Goal: Task Accomplishment & Management: Use online tool/utility

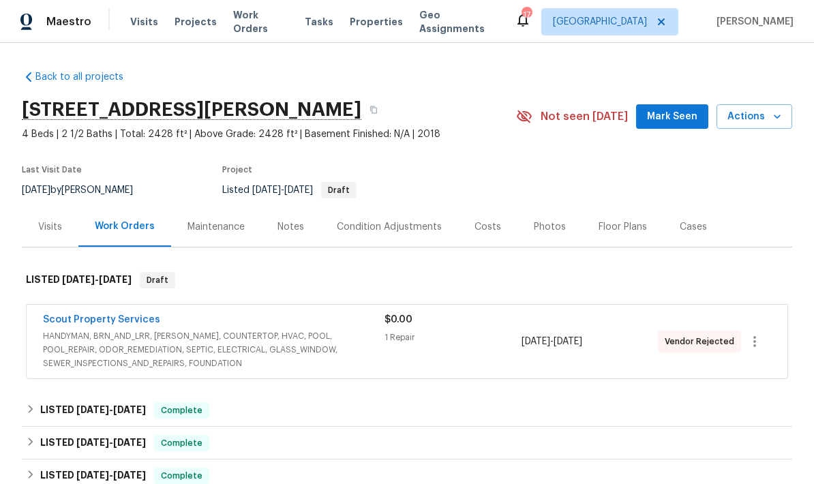
click at [65, 226] on div "Visits" at bounding box center [50, 227] width 57 height 40
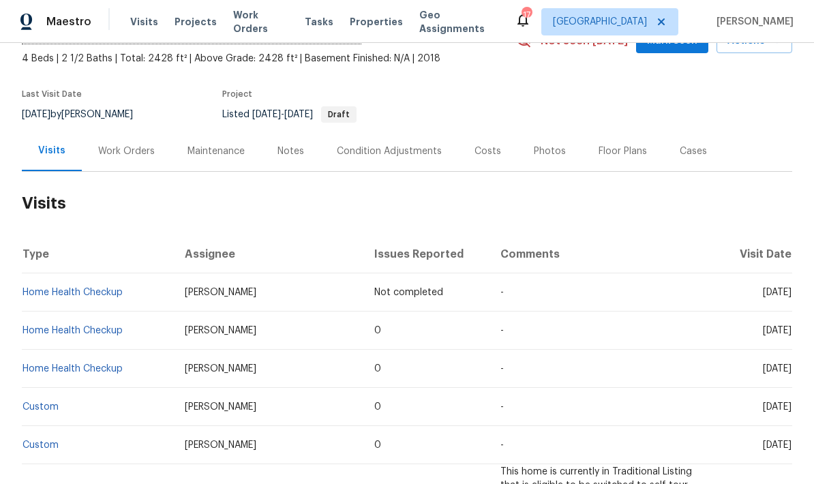
scroll to position [17, 0]
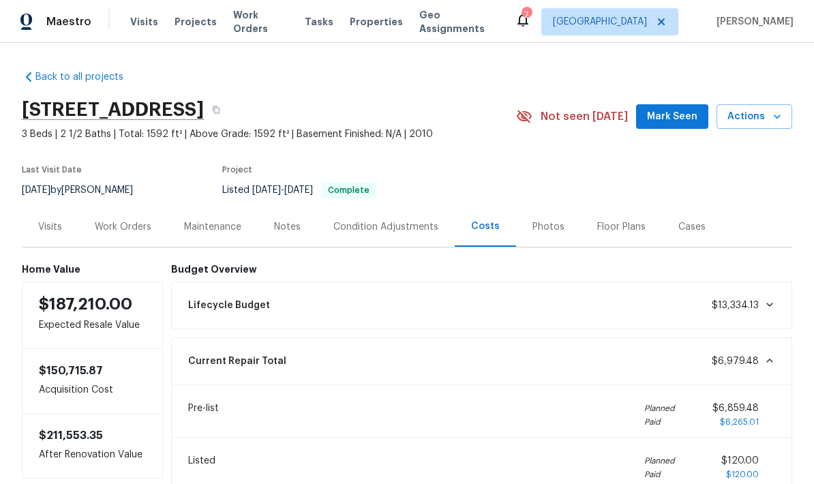
scroll to position [31, 0]
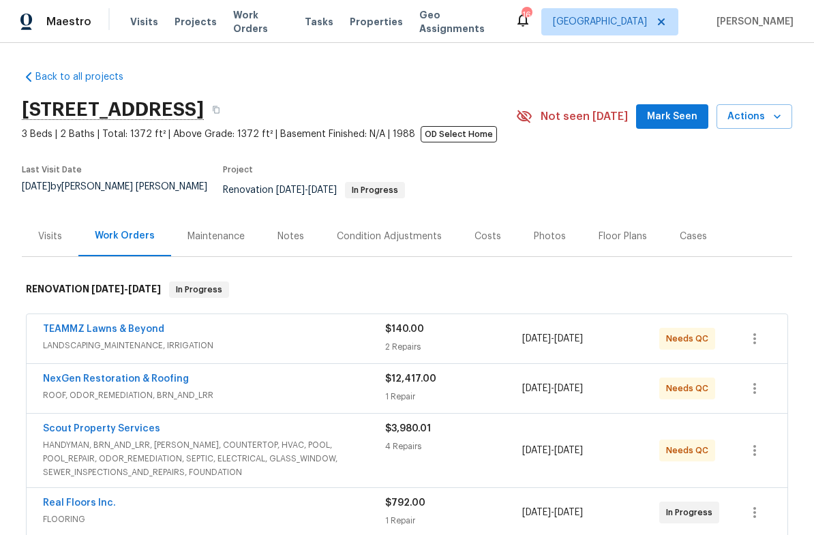
click at [292, 230] on div "Notes" at bounding box center [290, 237] width 27 height 14
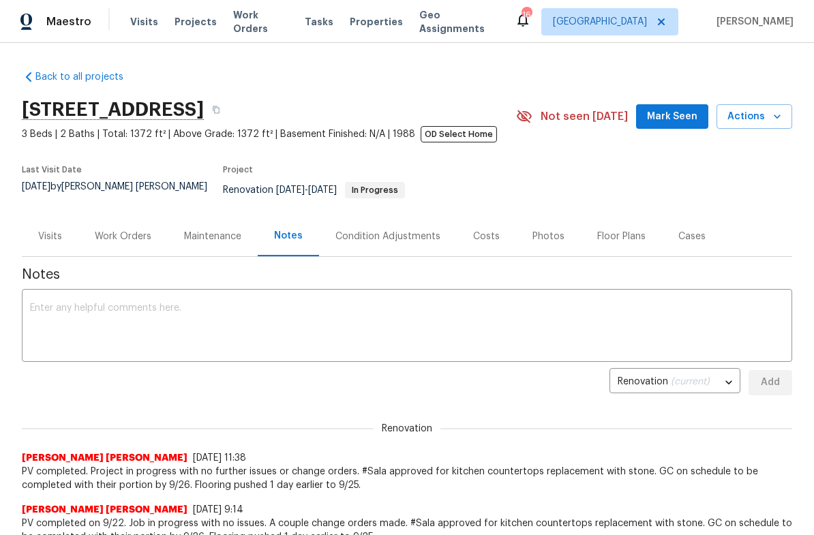
click at [128, 230] on div "Work Orders" at bounding box center [123, 237] width 57 height 14
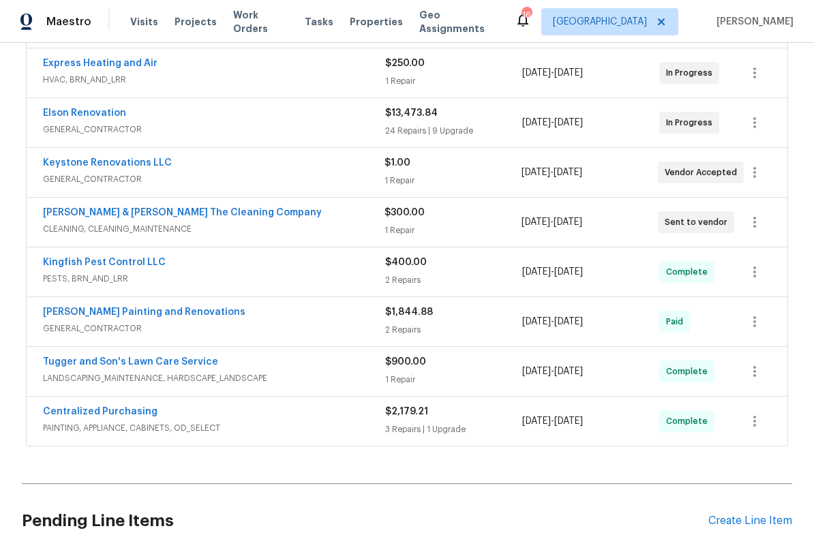
scroll to position [490, 0]
click at [434, 322] on div "2 Repairs" at bounding box center [453, 329] width 137 height 14
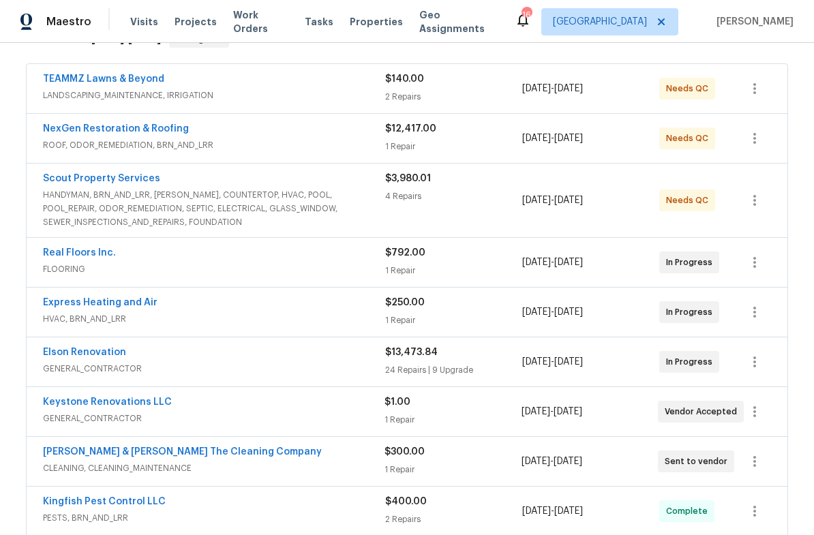
scroll to position [252, 0]
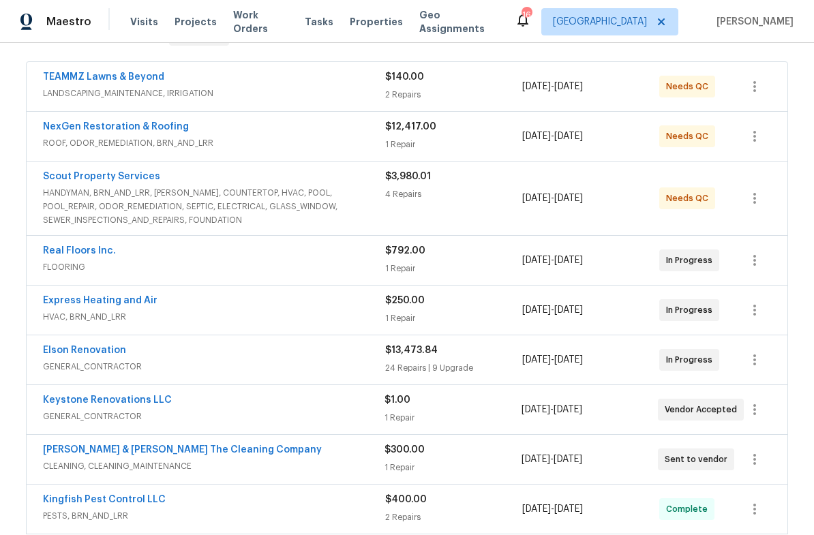
click at [470, 210] on div "$3,980.01 4 Repairs" at bounding box center [453, 198] width 137 height 57
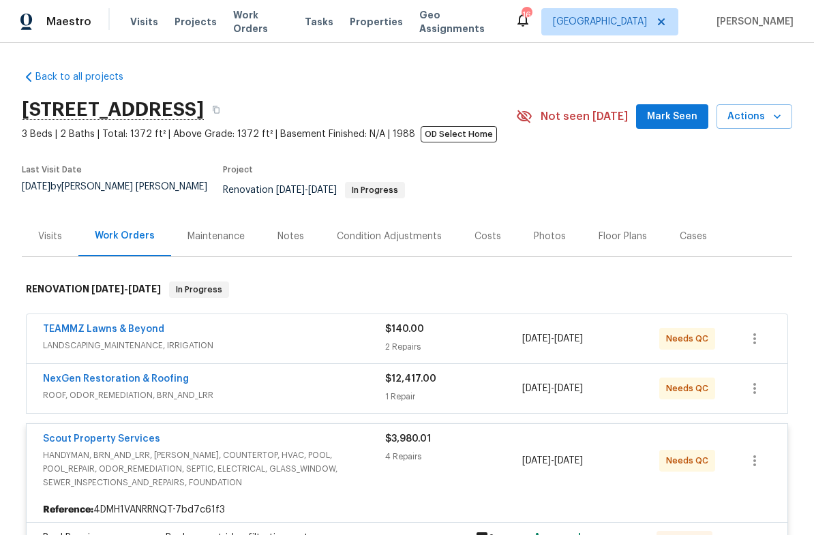
scroll to position [0, 0]
click at [491, 230] on div "Costs" at bounding box center [487, 237] width 27 height 14
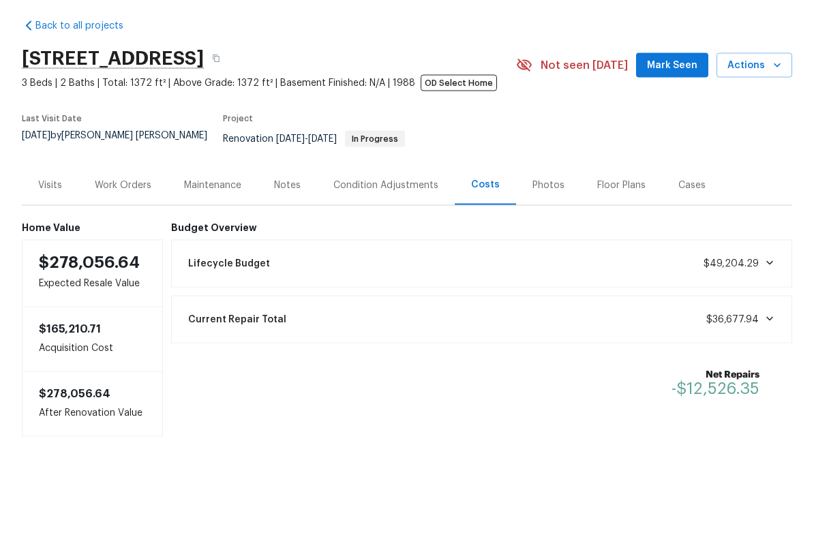
scroll to position [27, 0]
click at [545, 216] on div "Photos" at bounding box center [548, 236] width 65 height 40
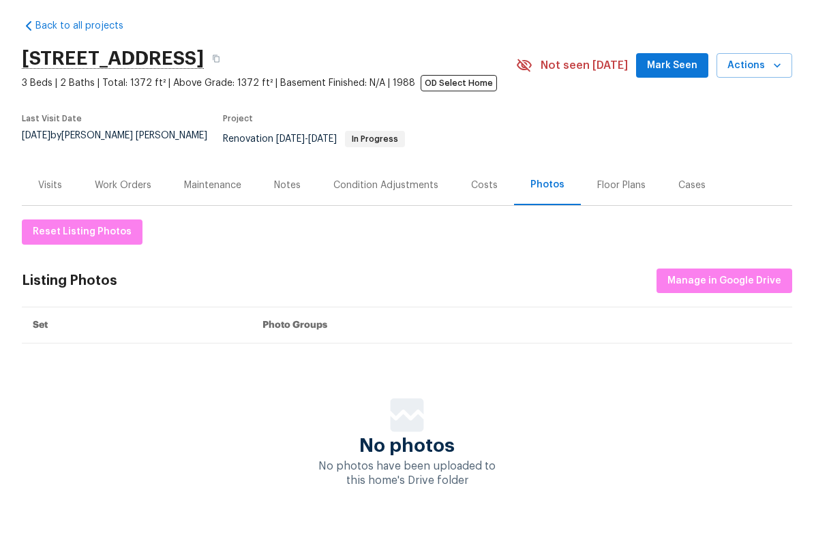
click at [615, 230] on div "Floor Plans" at bounding box center [621, 237] width 48 height 14
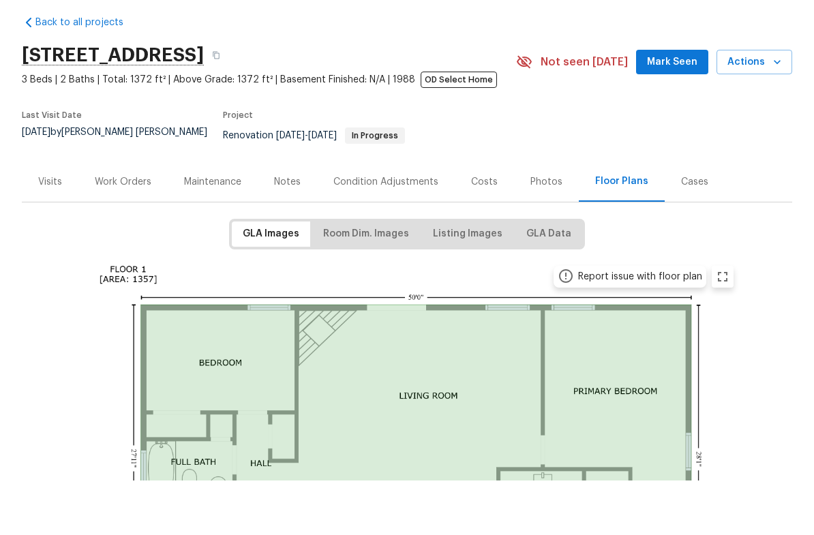
scroll to position [33, 0]
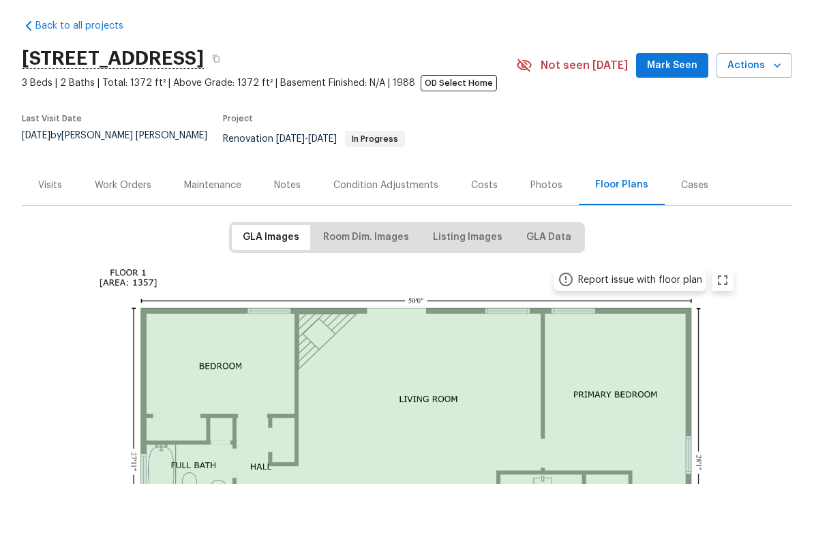
click at [46, 216] on div "Visits" at bounding box center [50, 236] width 57 height 40
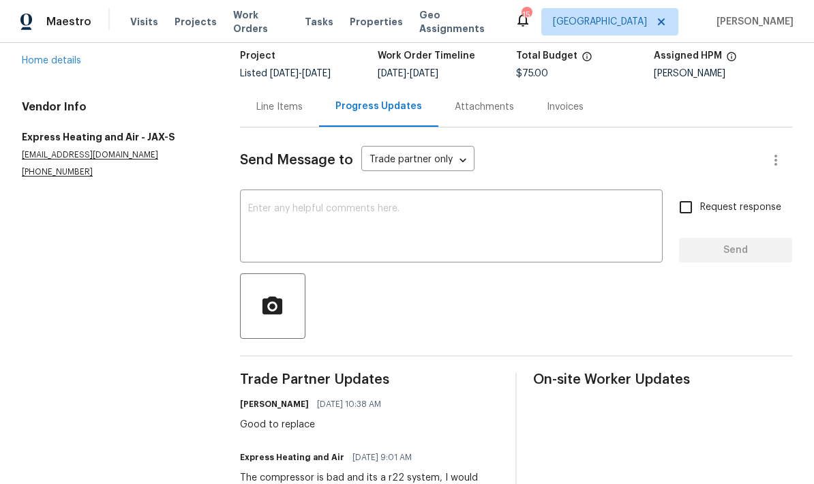
scroll to position [89, 0]
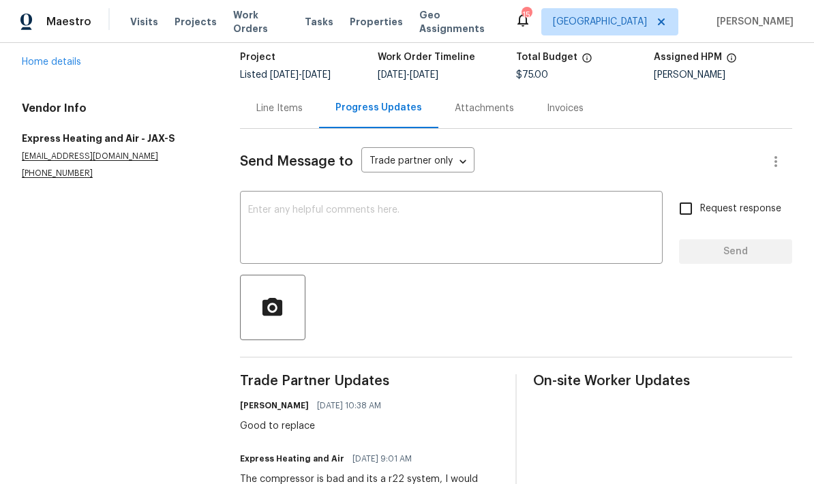
click at [279, 116] on div "Line Items" at bounding box center [279, 108] width 79 height 40
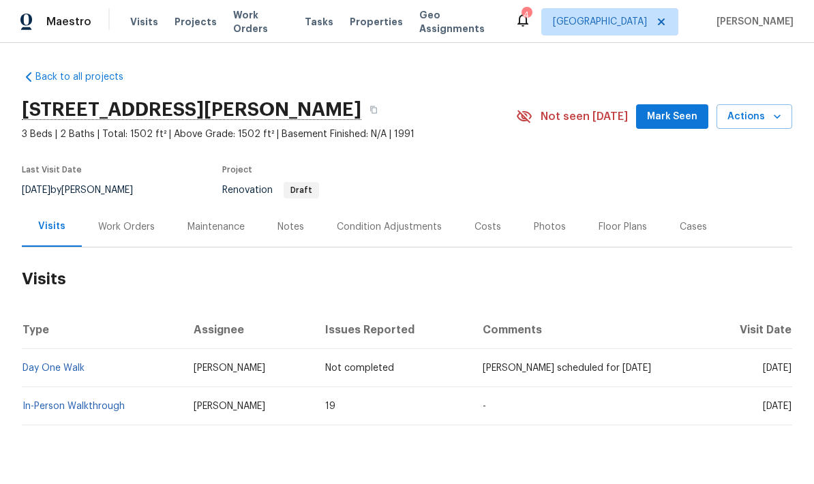
scroll to position [-50, 0]
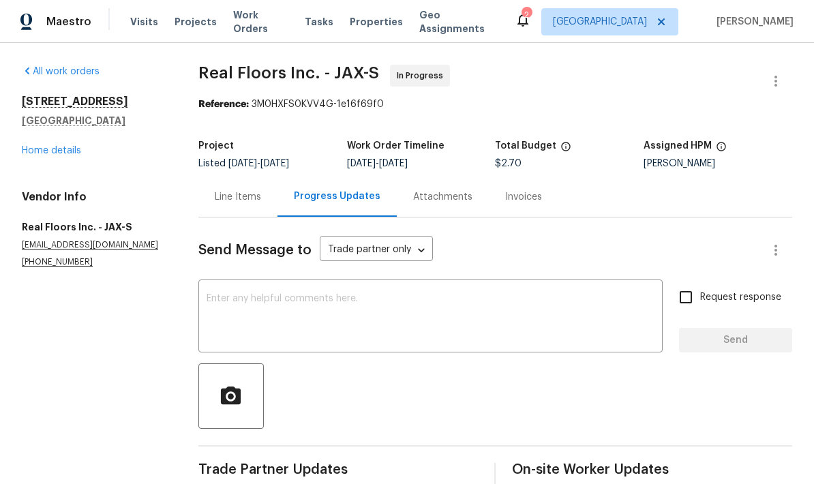
scroll to position [-40, 0]
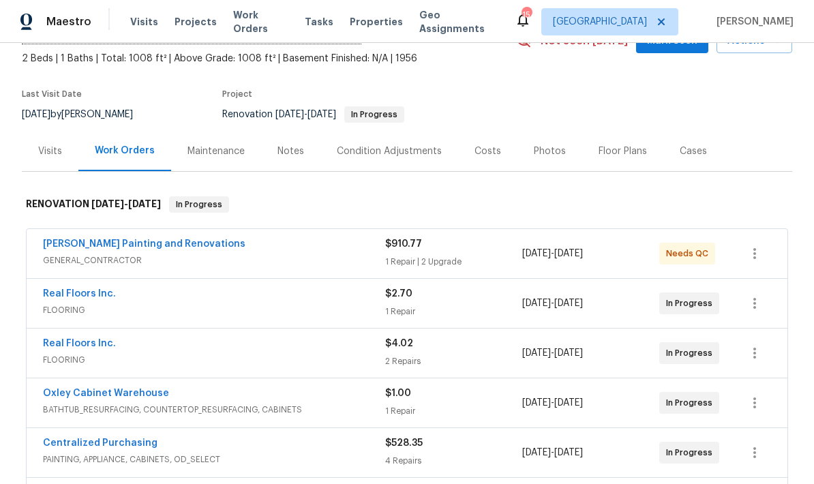
scroll to position [79, 0]
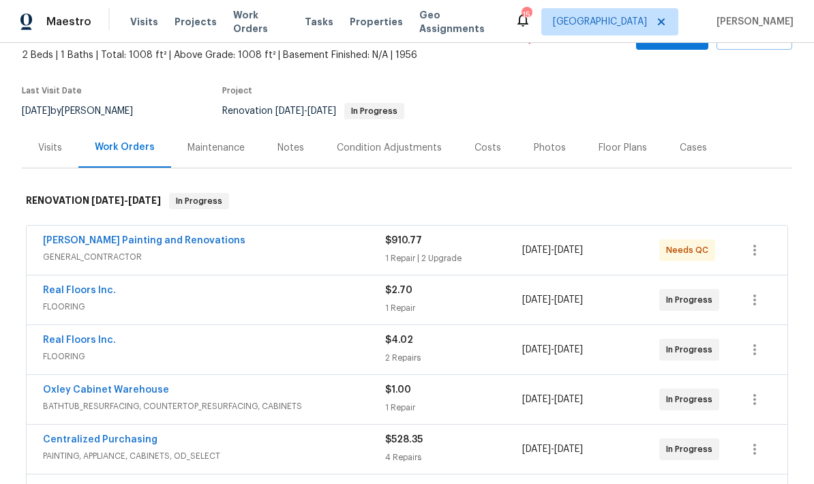
click at [361, 258] on span "GENERAL_CONTRACTOR" at bounding box center [214, 257] width 342 height 14
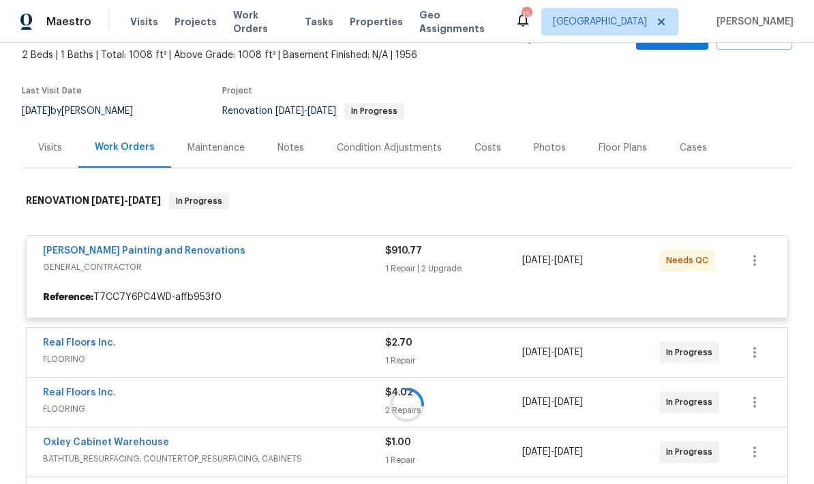
click at [334, 296] on div at bounding box center [407, 404] width 770 height 451
click at [314, 294] on div at bounding box center [407, 404] width 770 height 451
click at [178, 256] on div at bounding box center [407, 404] width 770 height 451
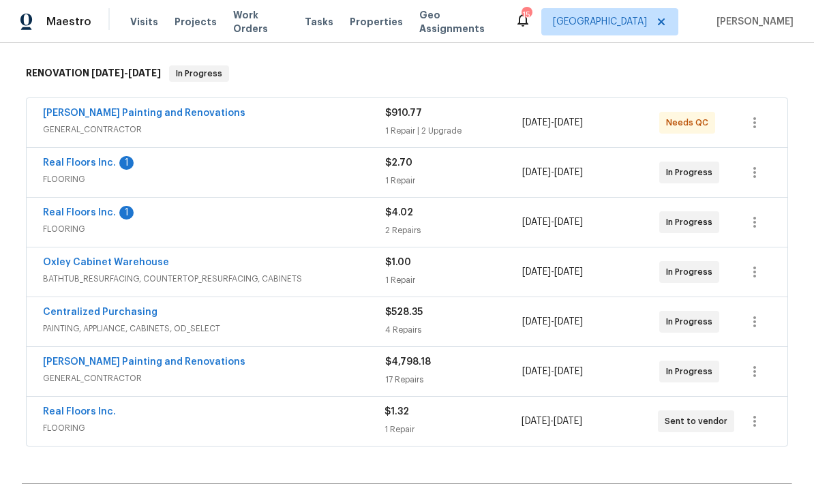
scroll to position [209, 0]
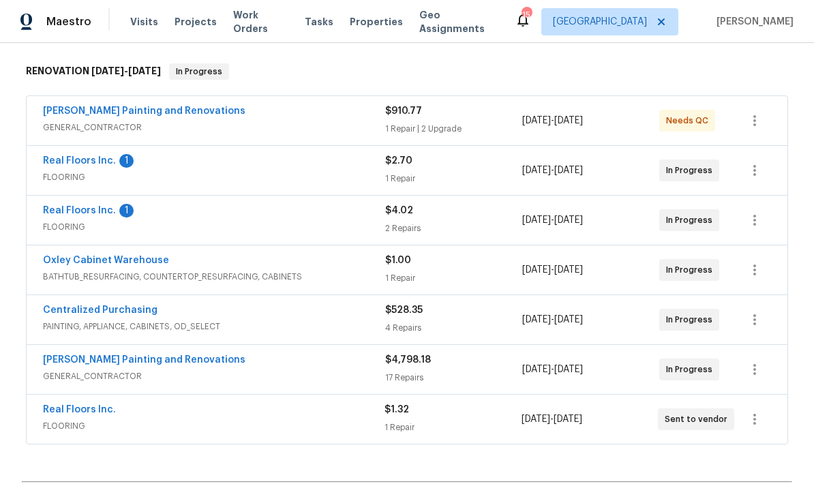
click at [237, 178] on span "FLOORING" at bounding box center [214, 177] width 342 height 14
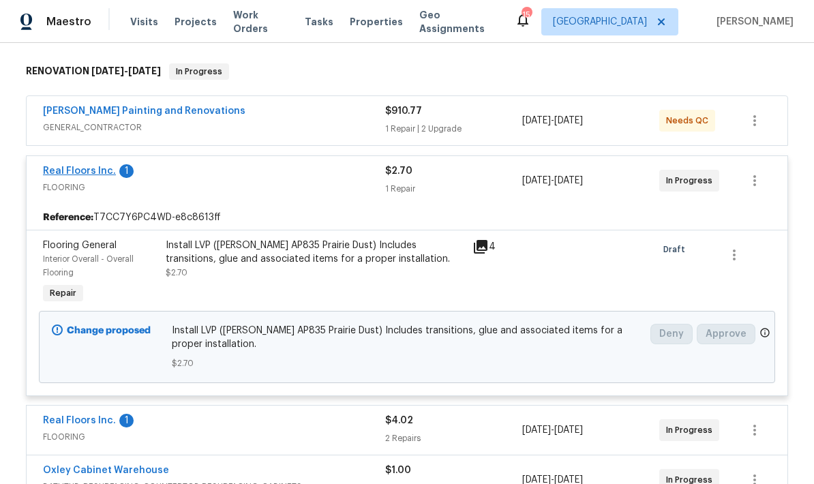
click at [76, 175] on link "Real Floors Inc." at bounding box center [79, 171] width 73 height 10
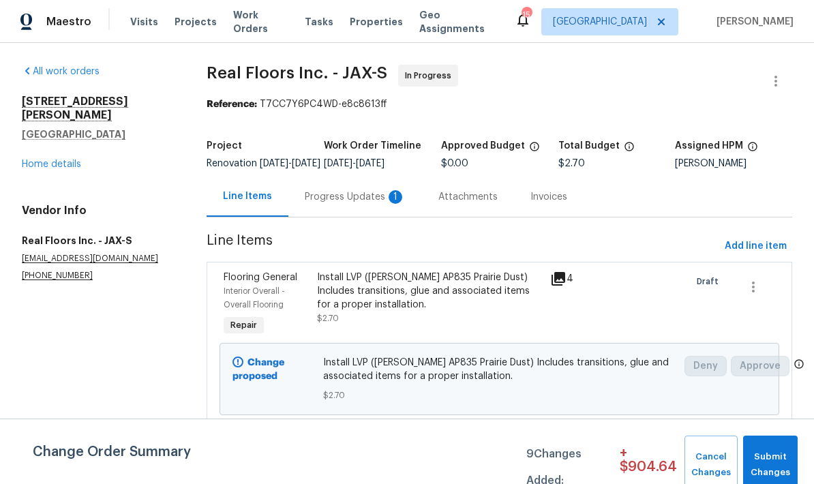
click at [356, 204] on div "Progress Updates 1" at bounding box center [355, 197] width 101 height 14
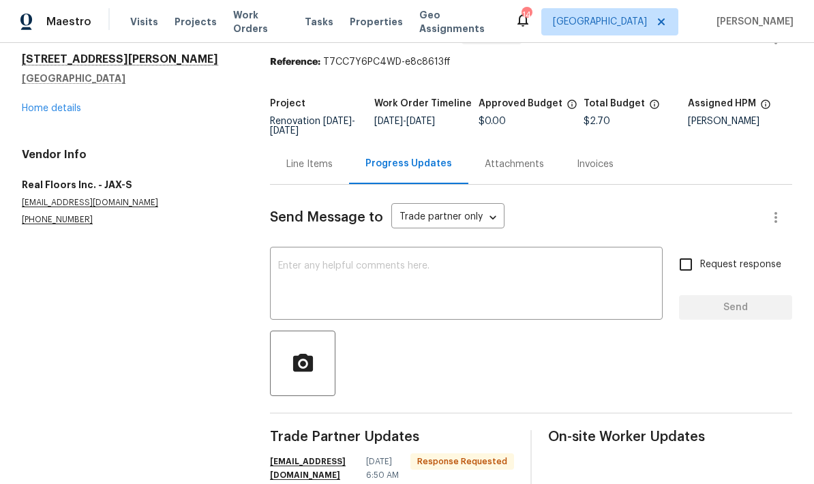
scroll to position [55, 0]
click at [305, 144] on div "Line Items" at bounding box center [309, 164] width 79 height 40
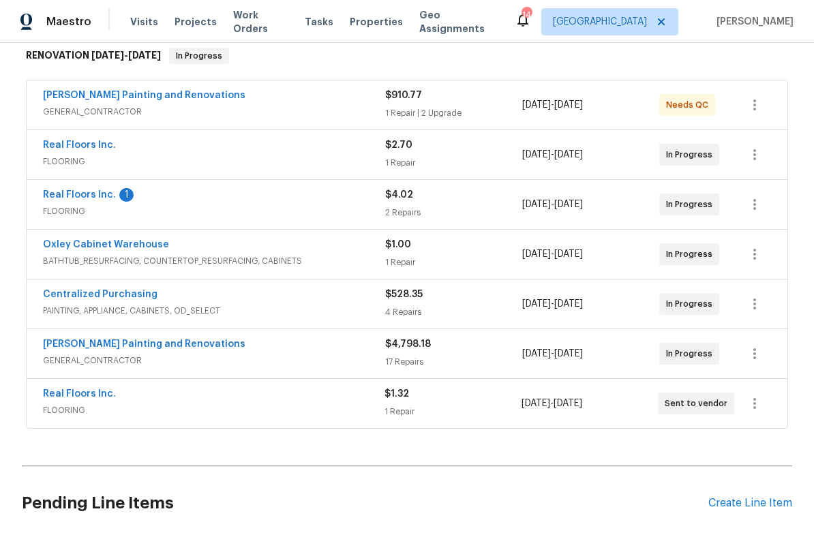
scroll to position [234, 0]
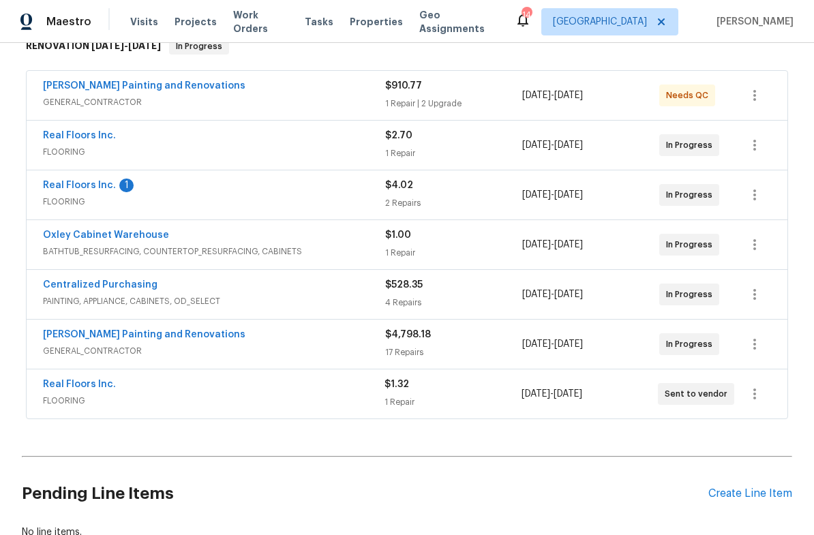
click at [300, 203] on span "FLOORING" at bounding box center [214, 202] width 342 height 14
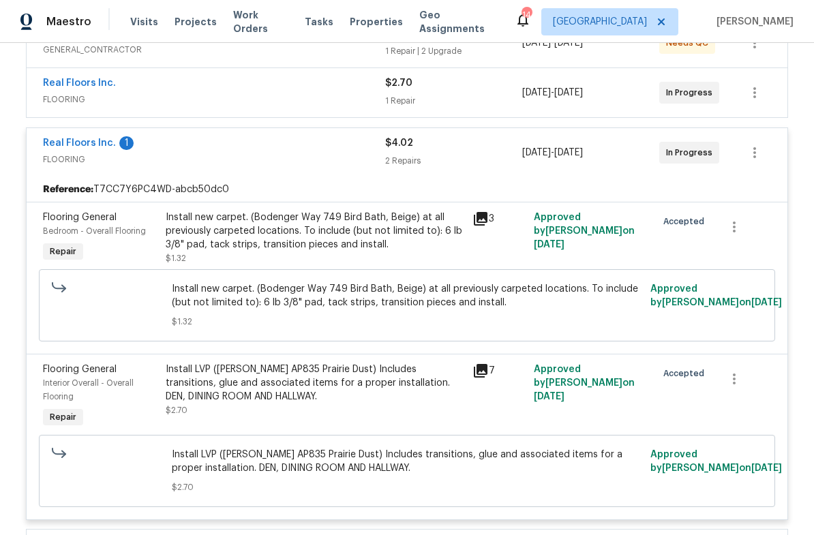
scroll to position [287, 0]
click at [78, 146] on link "Real Floors Inc." at bounding box center [79, 143] width 73 height 10
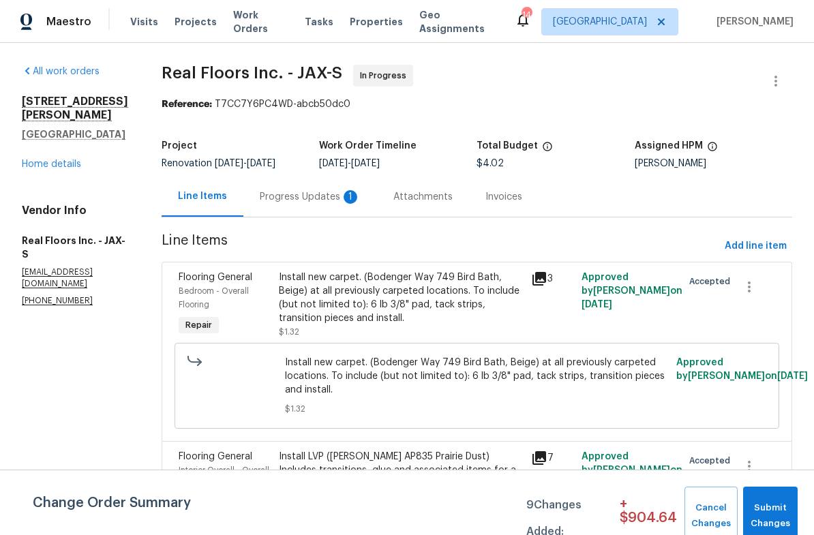
click at [315, 208] on div "Progress Updates 1" at bounding box center [310, 197] width 134 height 40
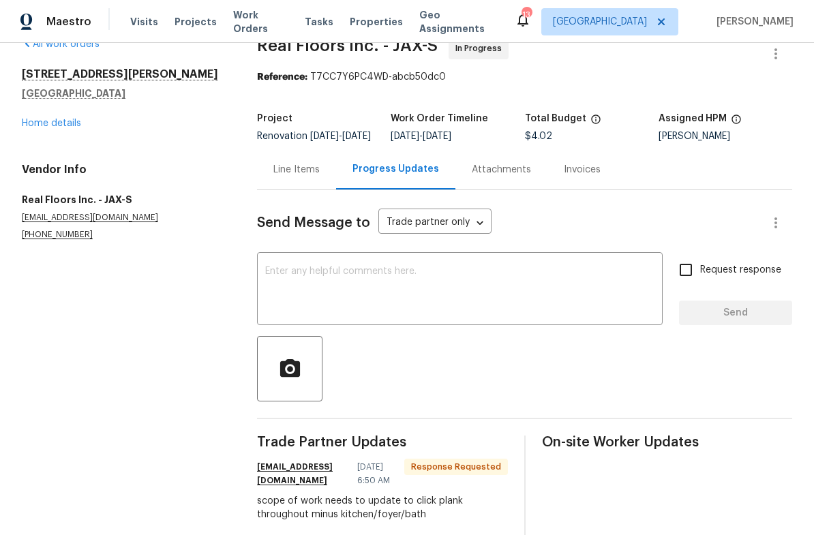
scroll to position [26, 0]
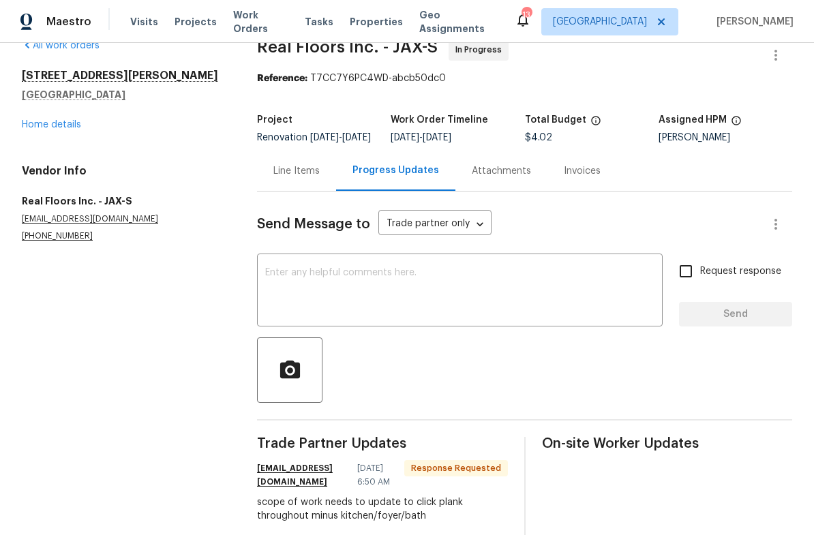
click at [301, 178] on div "Line Items" at bounding box center [296, 171] width 46 height 14
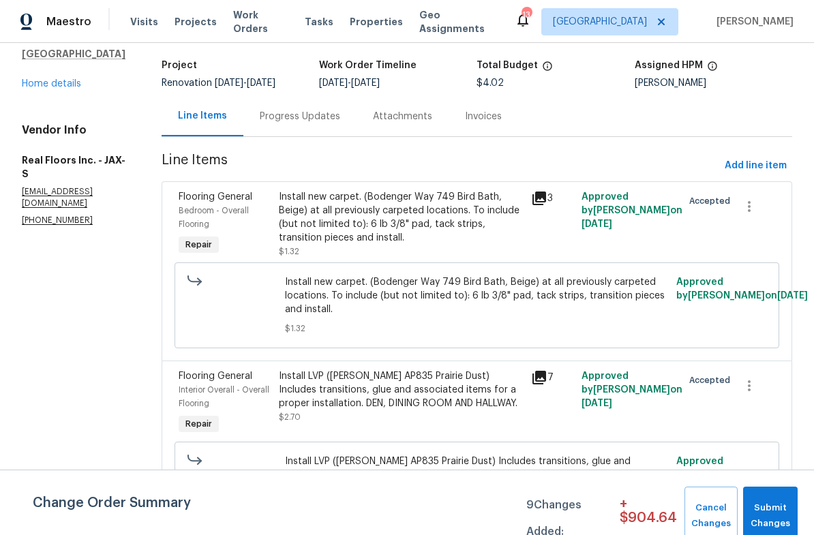
scroll to position [80, 0]
click at [382, 398] on div "Install LVP (Knighton AP835 Prairie Dust) Includes transitions, glue and associ…" at bounding box center [401, 390] width 244 height 41
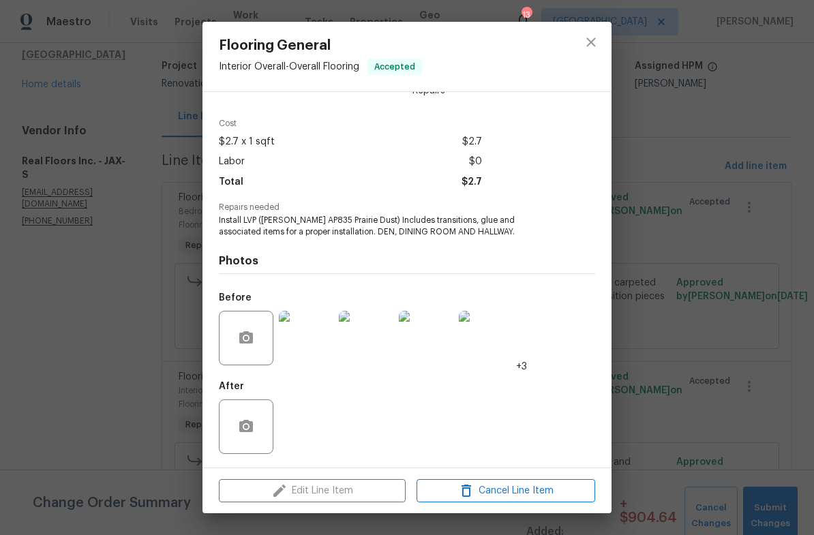
scroll to position [39, 0]
click at [666, 230] on div "Flooring General Interior Overall - Overall Flooring Accepted Vendor Real Floor…" at bounding box center [407, 267] width 814 height 535
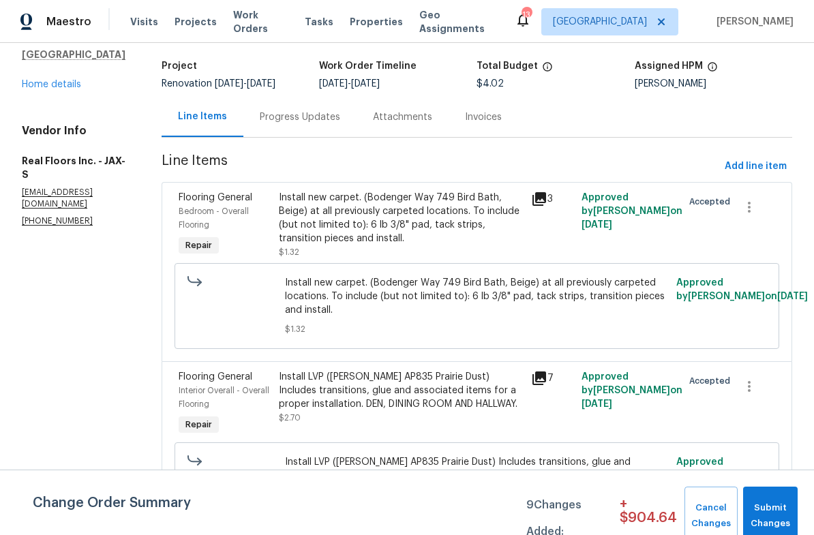
click at [682, 265] on div "Install new carpet. (Bodenger Way 749 Bird Bath, Beige) at all previously carpe…" at bounding box center [476, 306] width 605 height 86
click at [373, 388] on div "Install LVP (Knighton AP835 Prairie Dust) Includes transitions, glue and associ…" at bounding box center [401, 390] width 244 height 41
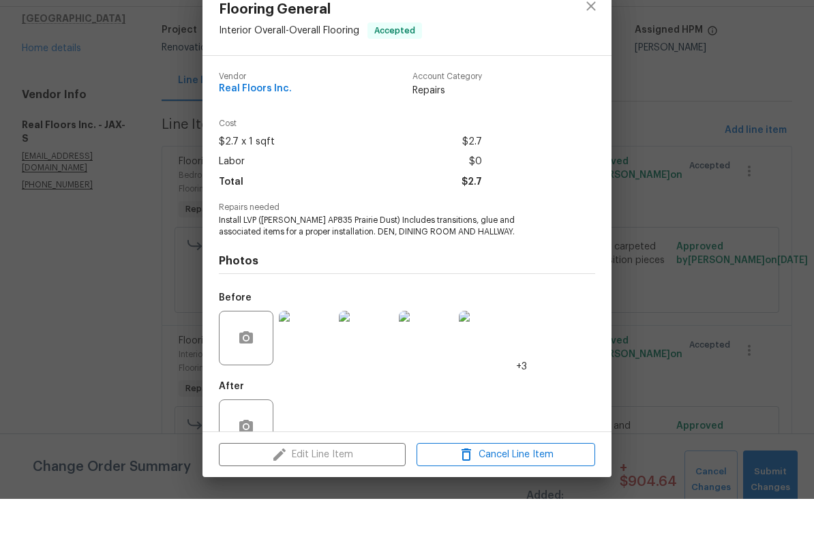
scroll to position [0, 0]
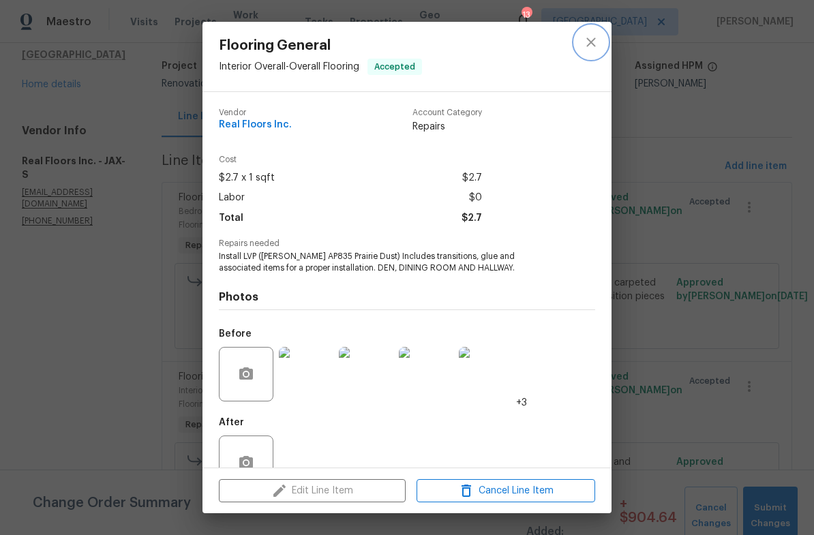
click at [590, 46] on icon "close" at bounding box center [591, 42] width 16 height 16
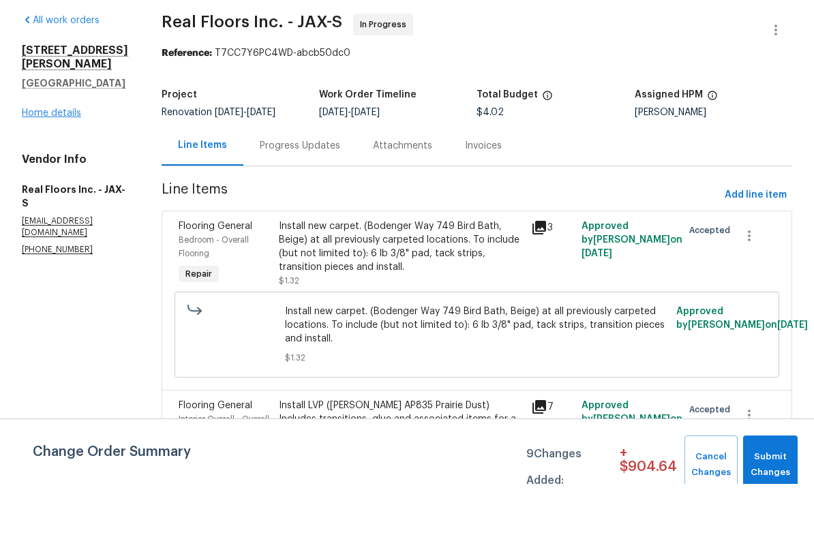
click at [50, 159] on link "Home details" at bounding box center [51, 164] width 59 height 10
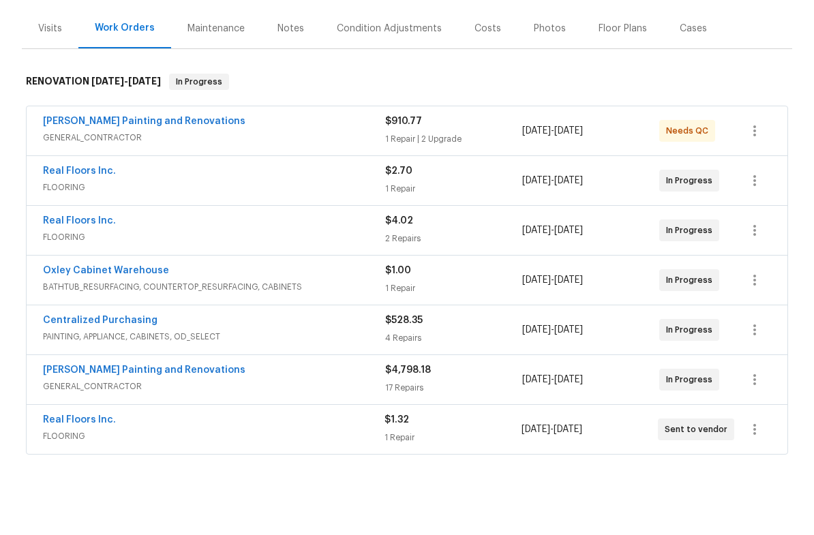
scroll to position [148, 0]
click at [338, 181] on span "GENERAL_CONTRACTOR" at bounding box center [214, 188] width 342 height 14
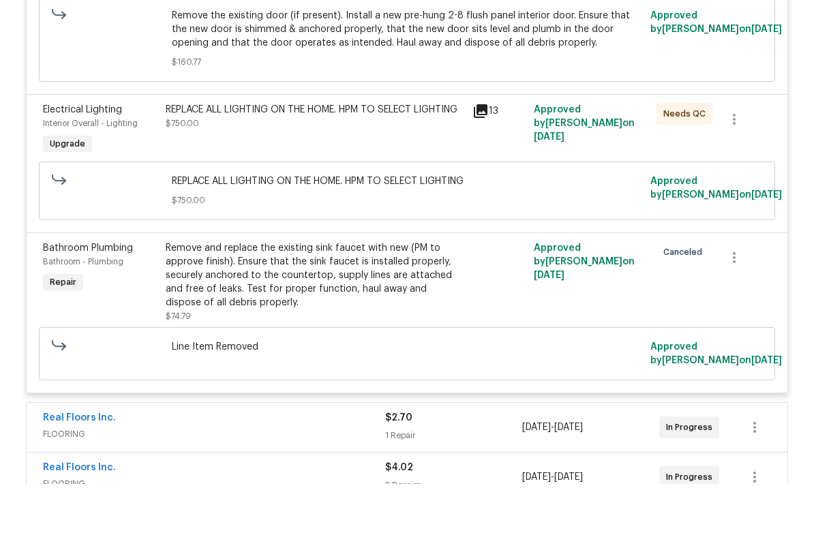
scroll to position [437, 0]
click at [723, 288] on div at bounding box center [744, 333] width 61 height 90
click at [730, 300] on icon "button" at bounding box center [734, 308] width 16 height 16
click at [746, 214] on li "Cancel" at bounding box center [744, 225] width 52 height 22
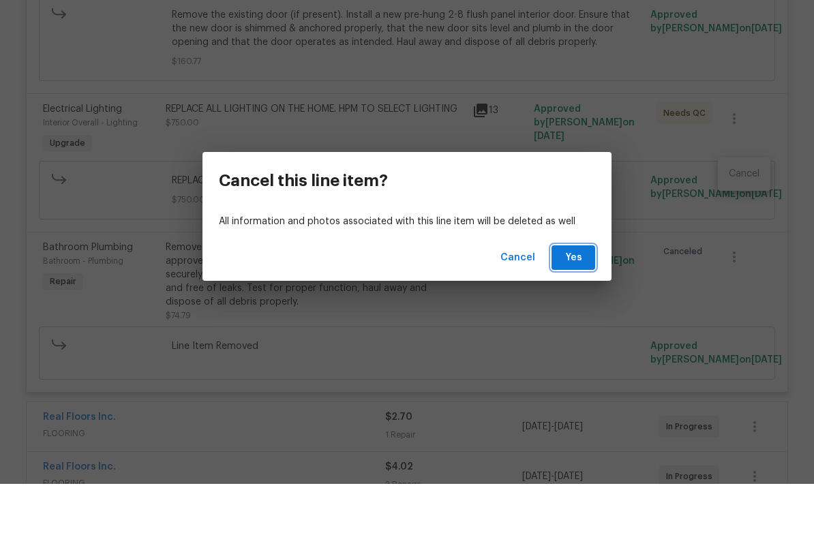
click at [581, 301] on span "Yes" at bounding box center [573, 309] width 22 height 17
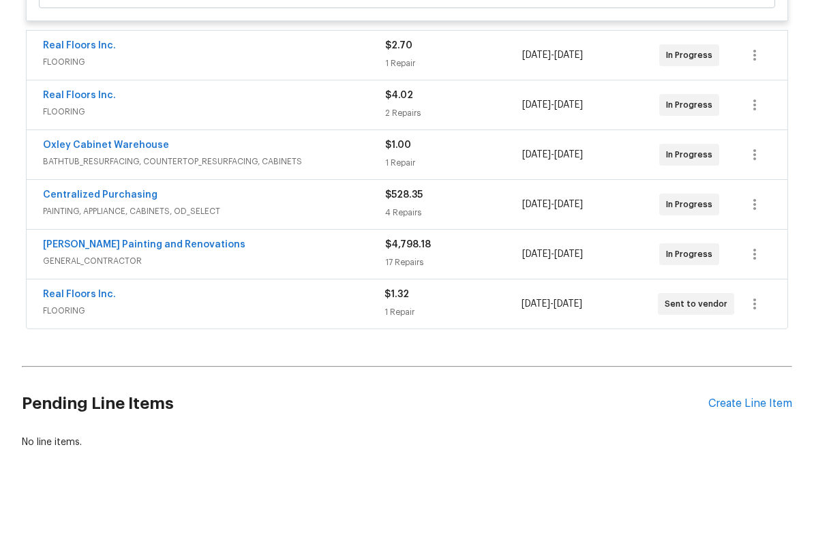
scroll to position [808, 0]
click at [318, 290] on div "Hildebrandt Painting and Renovations" at bounding box center [214, 298] width 342 height 16
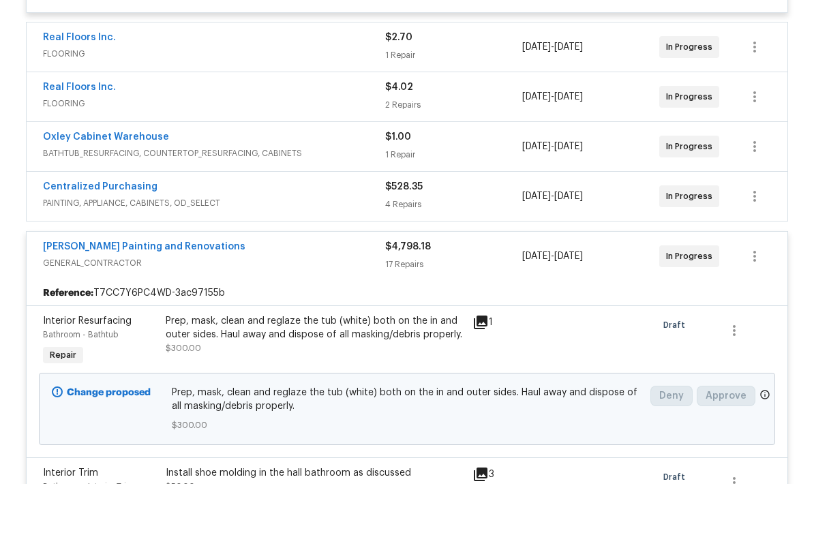
scroll to position [816, 0]
click at [181, 294] on link "Hildebrandt Painting and Renovations" at bounding box center [144, 299] width 202 height 10
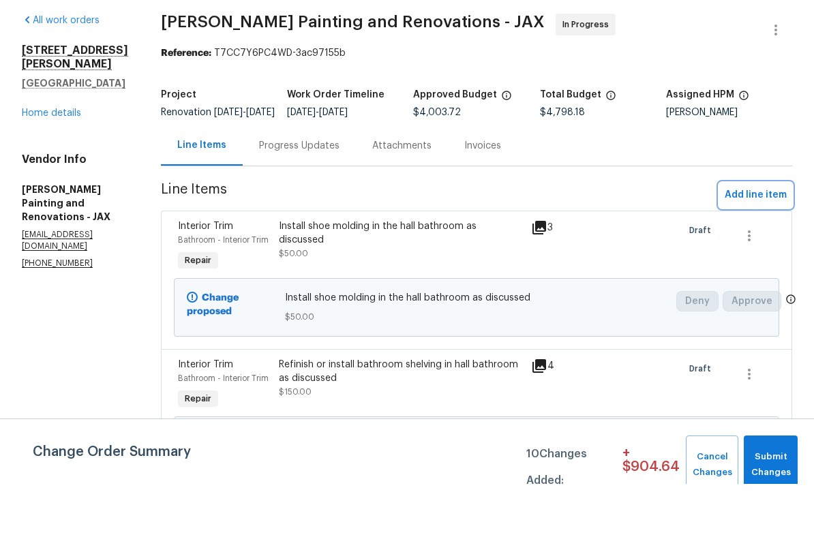
click at [764, 238] on span "Add line item" at bounding box center [756, 246] width 62 height 17
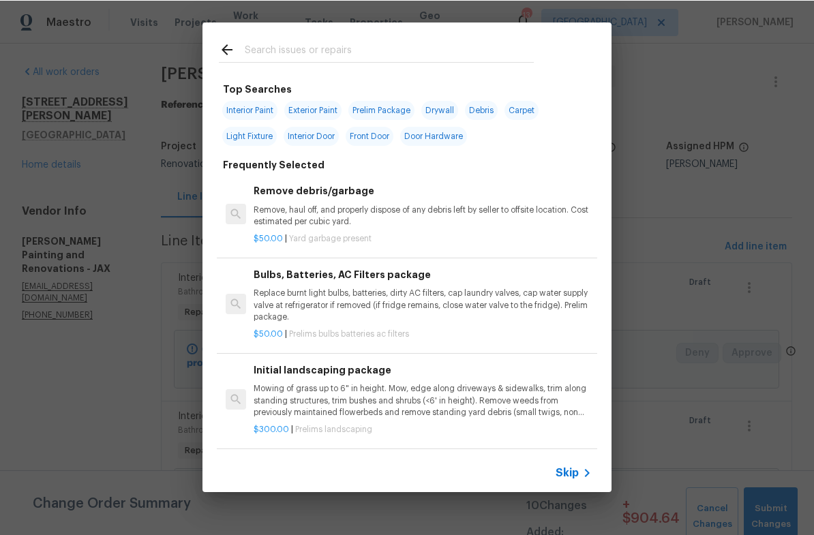
click at [326, 47] on input "text" at bounding box center [389, 51] width 289 height 20
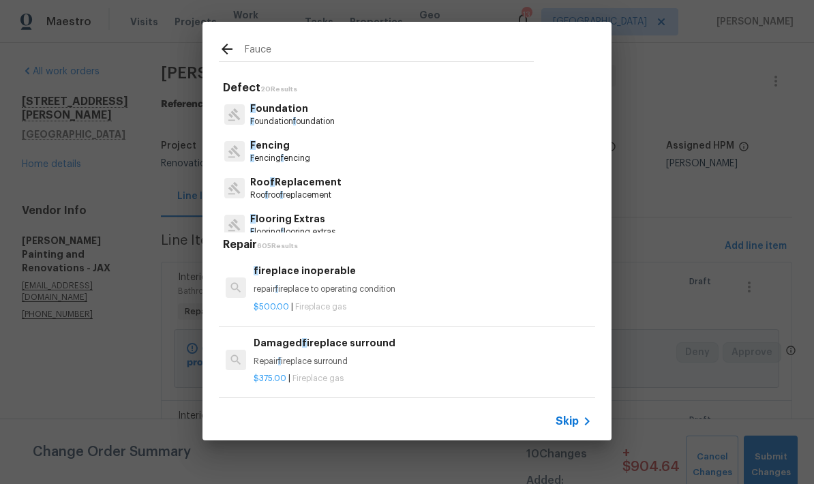
type input "Faucet"
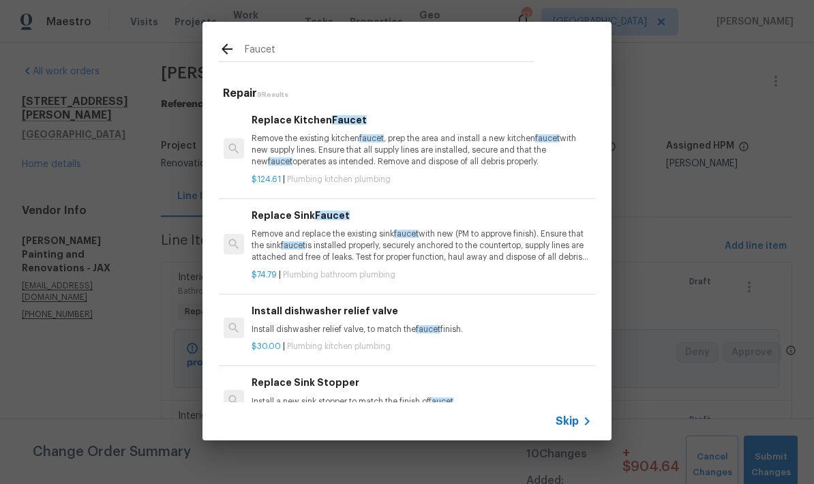
scroll to position [0, 2]
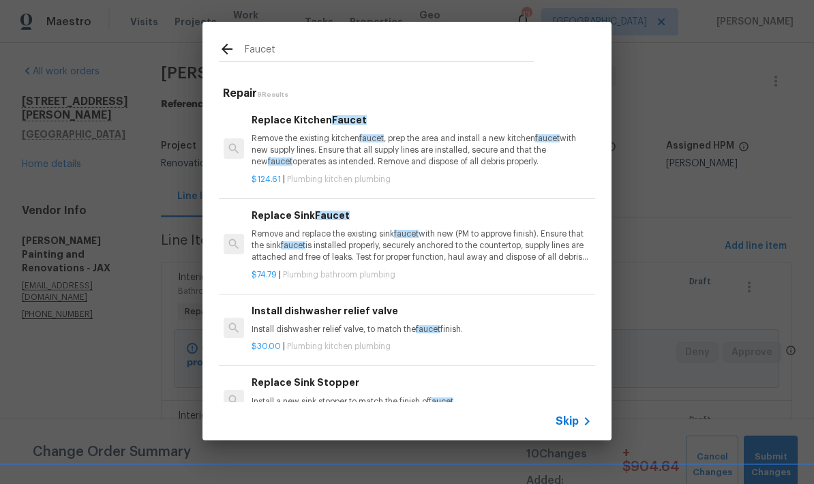
click at [316, 220] on h6 "Replace Sink Faucet" at bounding box center [421, 215] width 338 height 15
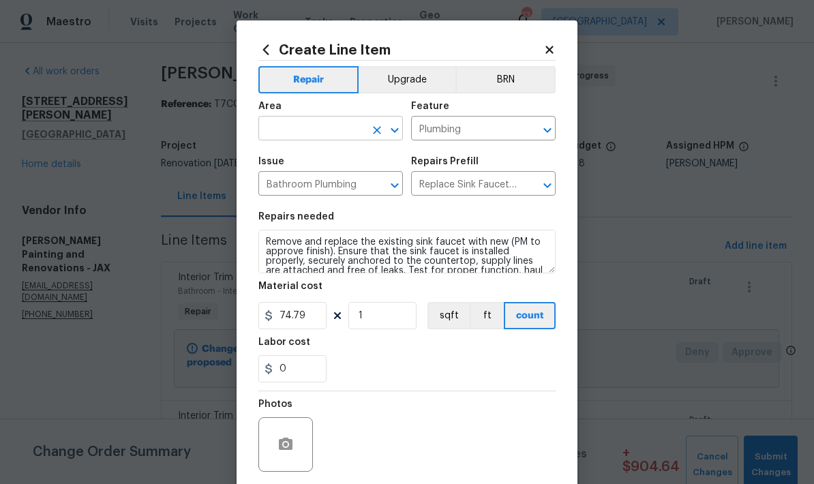
click at [325, 130] on input "text" at bounding box center [311, 129] width 106 height 21
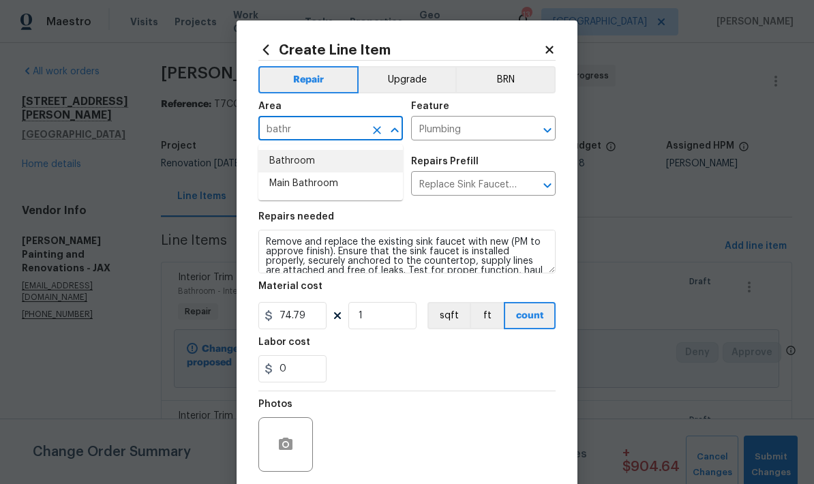
click at [299, 166] on li "Bathroom" at bounding box center [330, 161] width 145 height 22
type input "Bathroom"
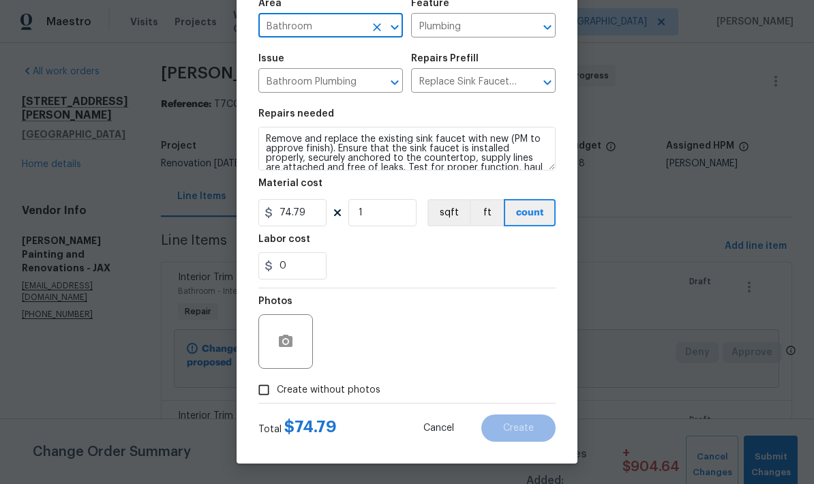
scroll to position [106, 0]
click at [267, 393] on input "Create without photos" at bounding box center [264, 390] width 26 height 26
checkbox input "true"
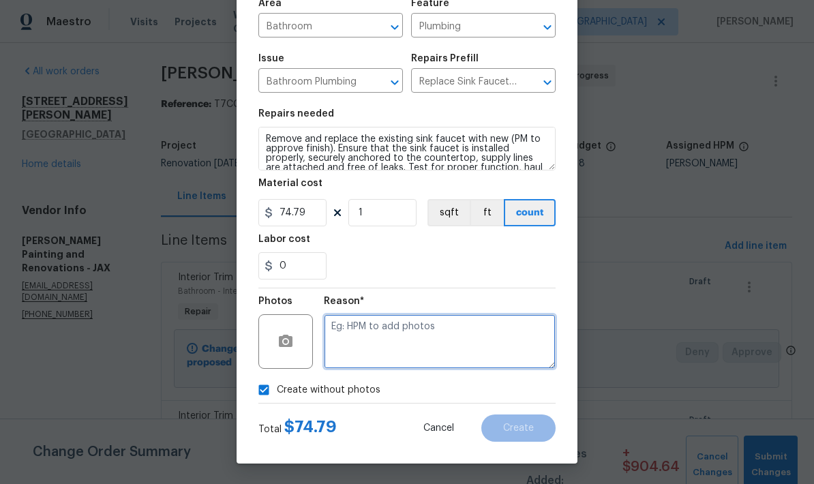
click at [402, 350] on textarea at bounding box center [440, 341] width 232 height 55
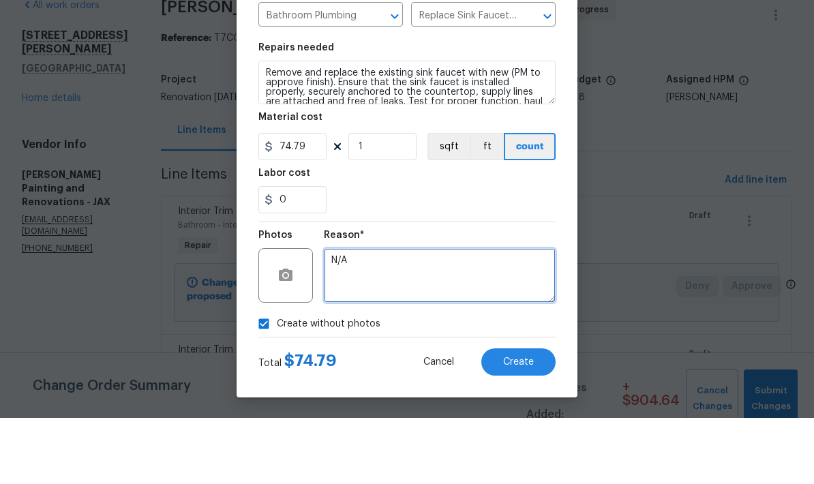
scroll to position [55, 0]
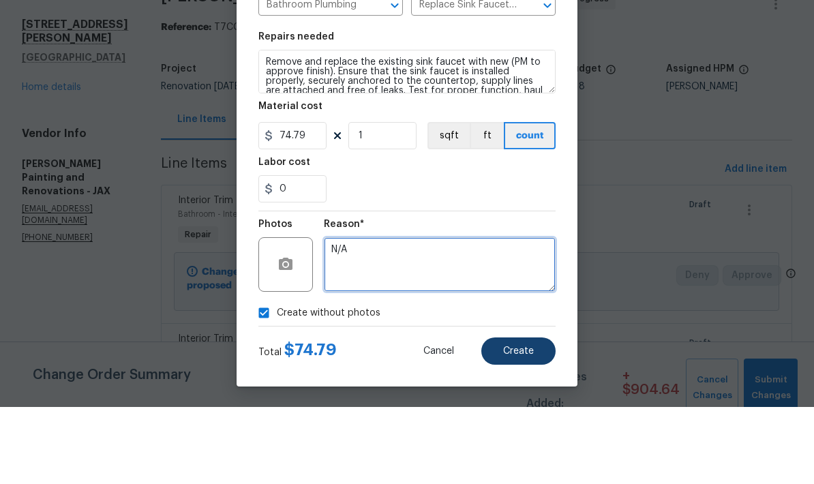
type textarea "N/A"
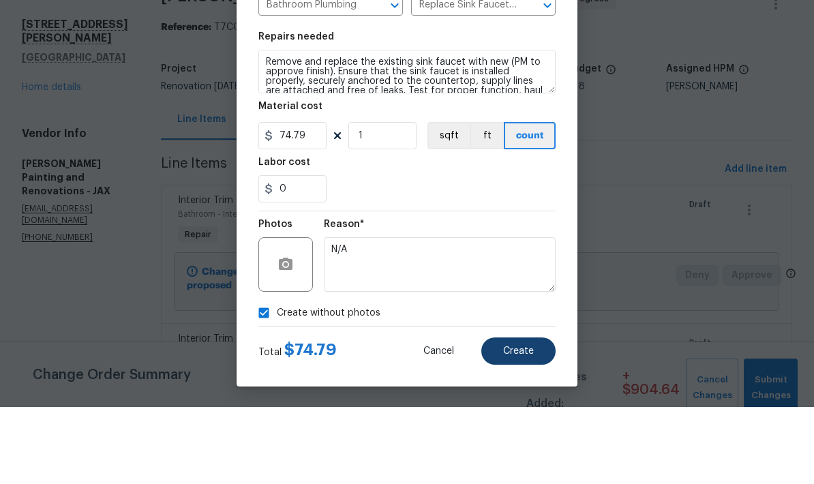
click at [527, 423] on span "Create" at bounding box center [518, 428] width 31 height 10
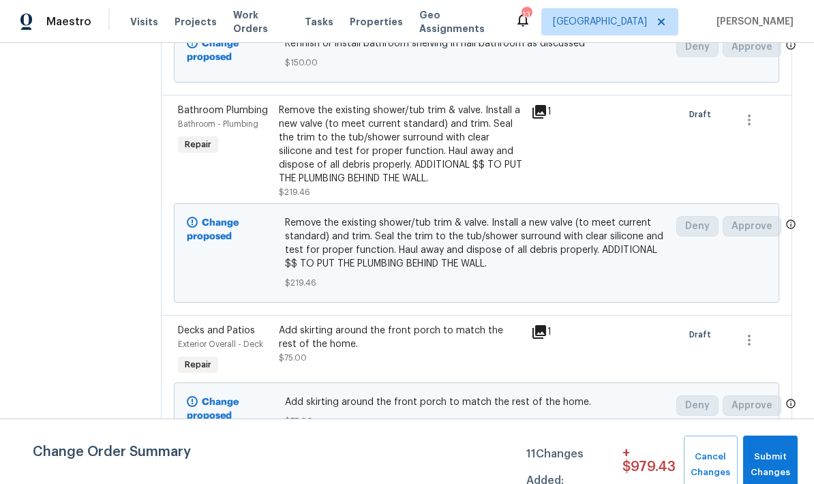
scroll to position [442, 0]
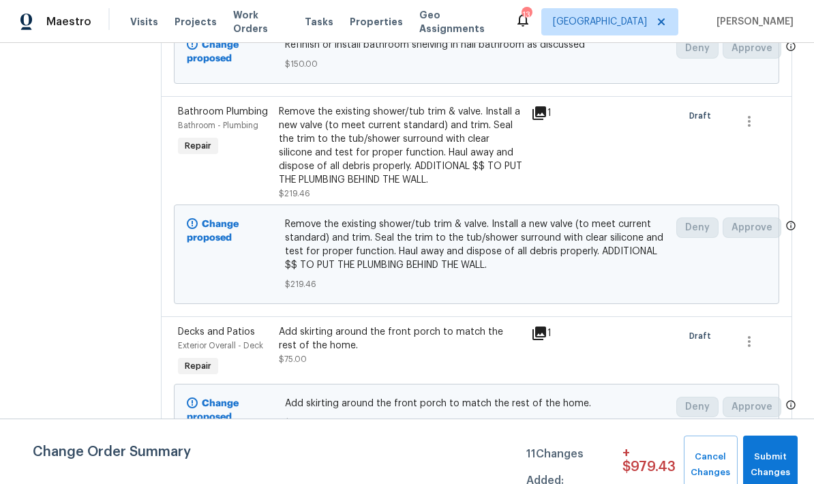
click at [415, 187] on div "Remove the existing shower/tub trim & valve. Install a new valve (to meet curre…" at bounding box center [401, 146] width 244 height 82
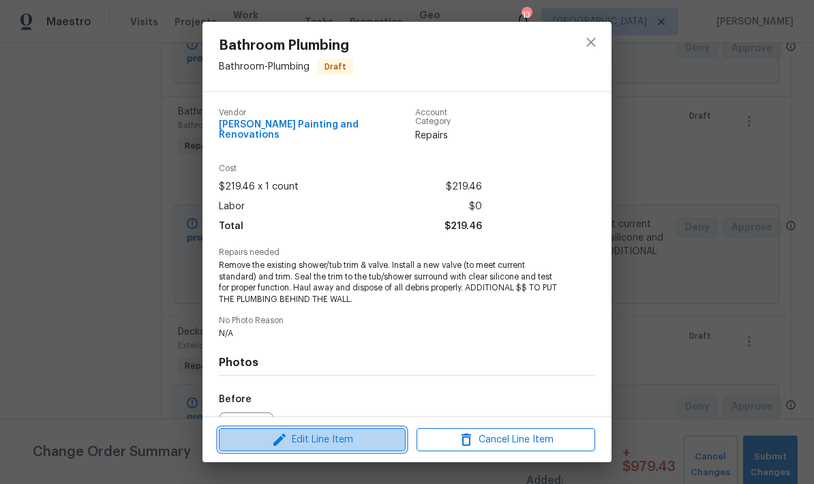
click at [338, 448] on span "Edit Line Item" at bounding box center [312, 439] width 179 height 17
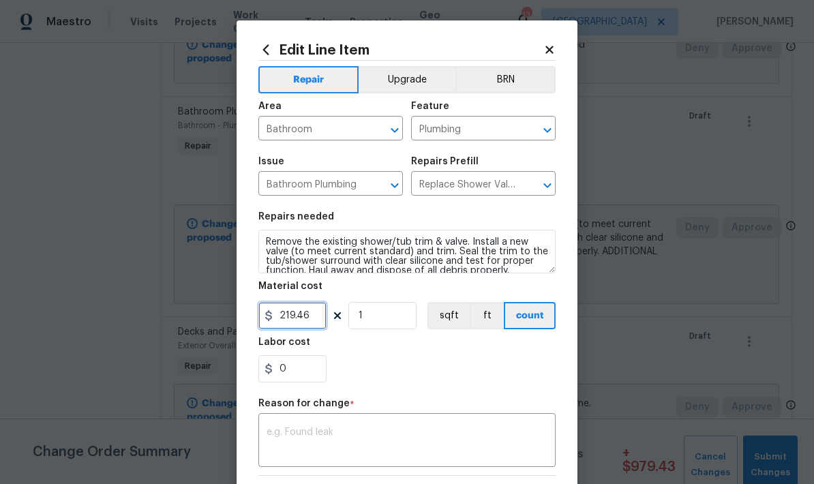
click at [315, 323] on input "219.46" at bounding box center [292, 315] width 68 height 27
type input "419.46"
click at [420, 373] on div "0" at bounding box center [406, 368] width 297 height 27
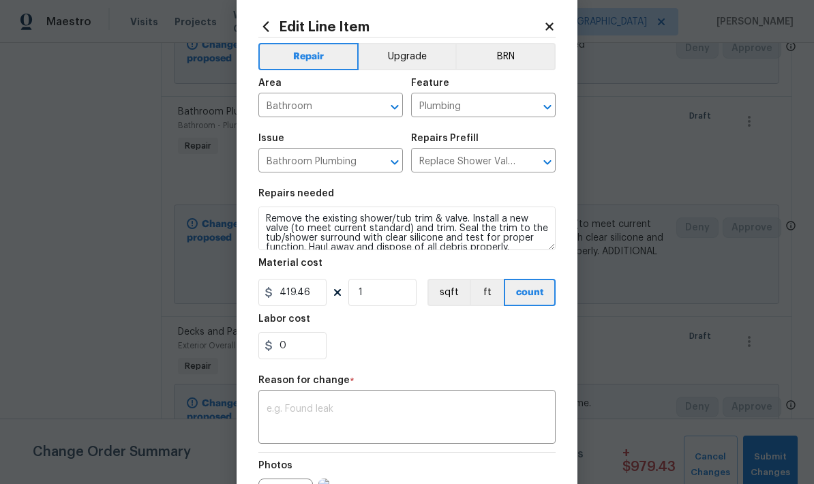
scroll to position [22, 0]
click at [338, 416] on textarea at bounding box center [407, 419] width 281 height 29
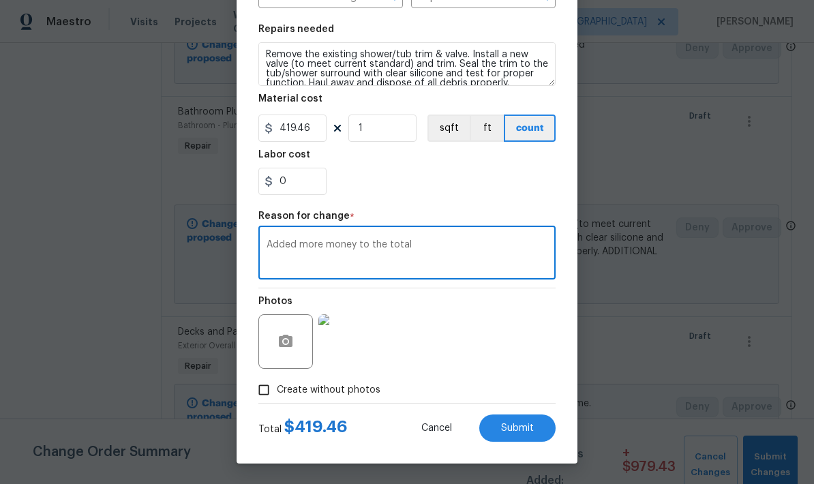
scroll to position [190, 0]
type textarea "Added more money to the total"
click at [517, 357] on div "Photos" at bounding box center [406, 332] width 297 height 89
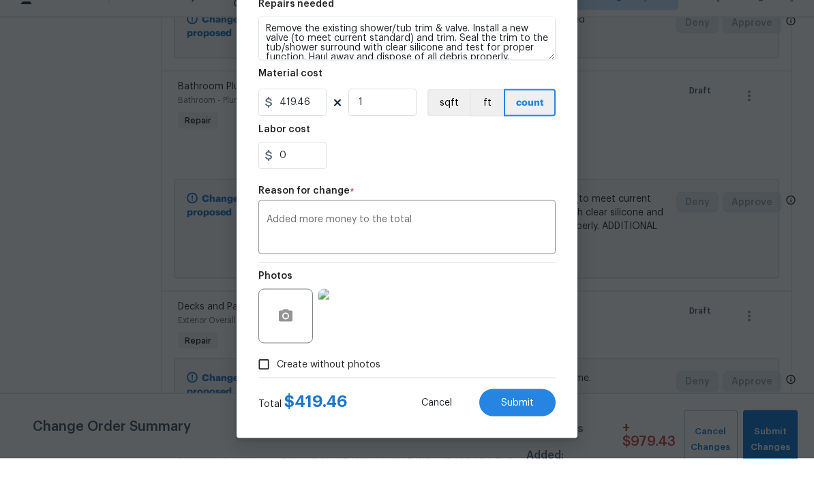
scroll to position [33, 0]
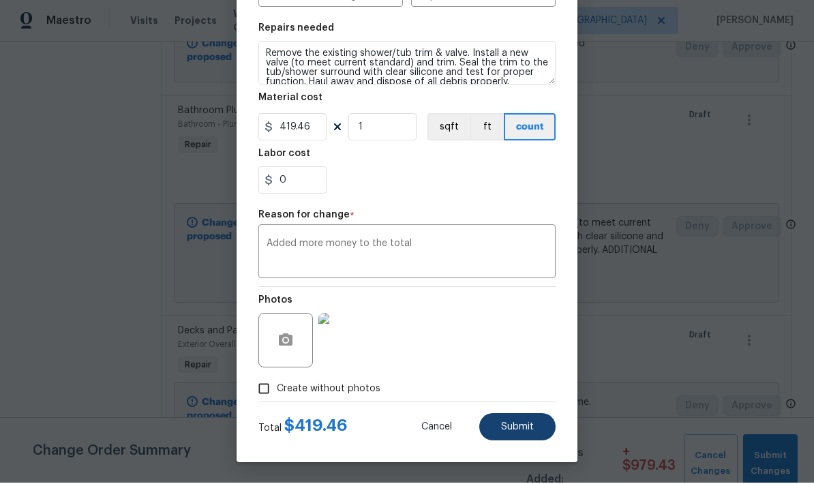
click at [521, 431] on span "Submit" at bounding box center [517, 428] width 33 height 10
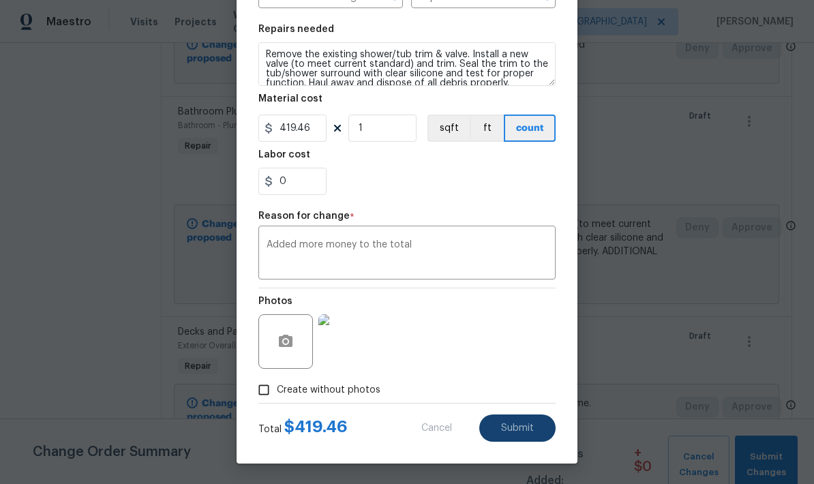
type input "219.46"
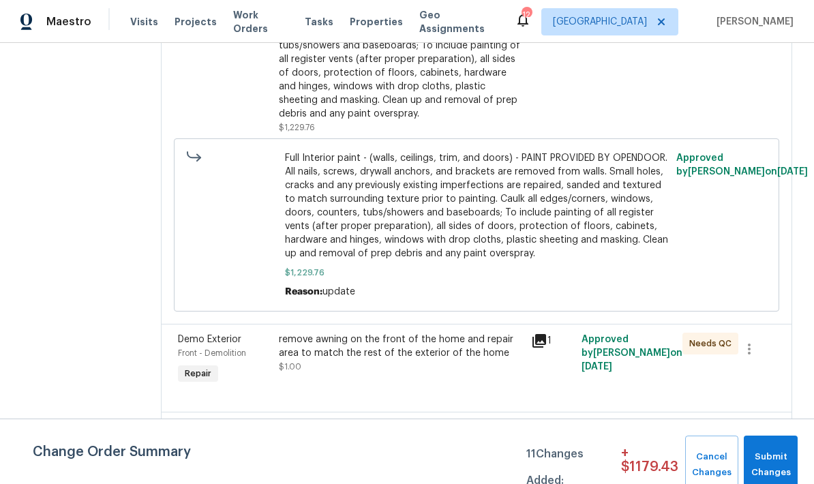
scroll to position [1883, 0]
click at [464, 290] on div "Full Interior paint - (walls, ceilings, trim, and doors) - PAINT PROVIDED BY OP…" at bounding box center [477, 224] width 384 height 147
click at [393, 260] on span "Full Interior paint - (walls, ceilings, trim, and doors) - PAINT PROVIDED BY OP…" at bounding box center [477, 205] width 384 height 109
click at [417, 298] on div "Reason: update" at bounding box center [477, 291] width 384 height 14
click at [369, 252] on span "Full Interior paint - (walls, ceilings, trim, and doors) - PAINT PROVIDED BY OP…" at bounding box center [477, 205] width 384 height 109
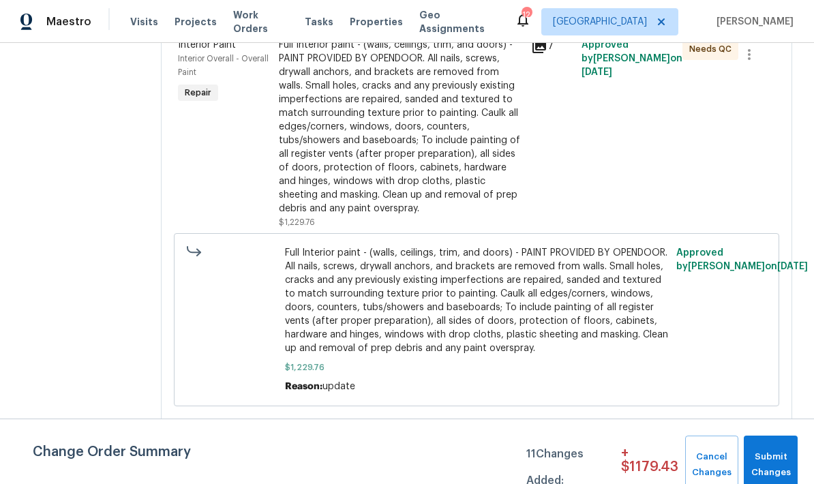
scroll to position [1789, 0]
click at [396, 183] on div "Full Interior paint - (walls, ceilings, trim, and doors) - PAINT PROVIDED BY OP…" at bounding box center [401, 125] width 244 height 177
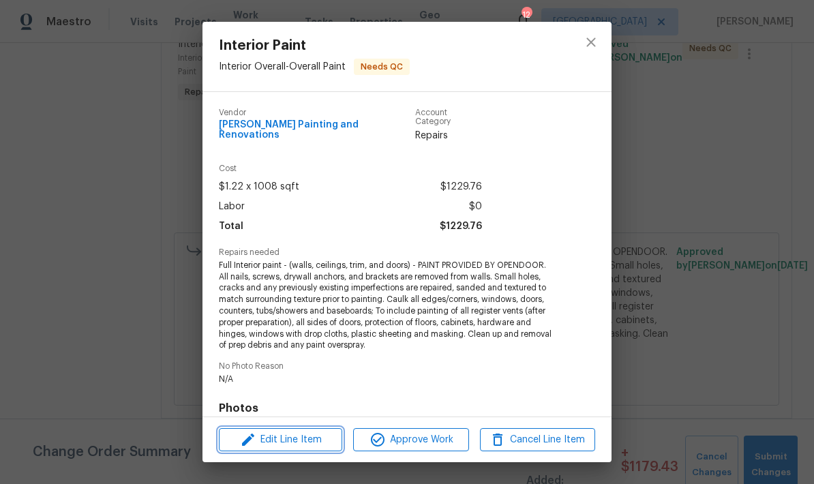
click at [307, 442] on span "Edit Line Item" at bounding box center [280, 439] width 115 height 17
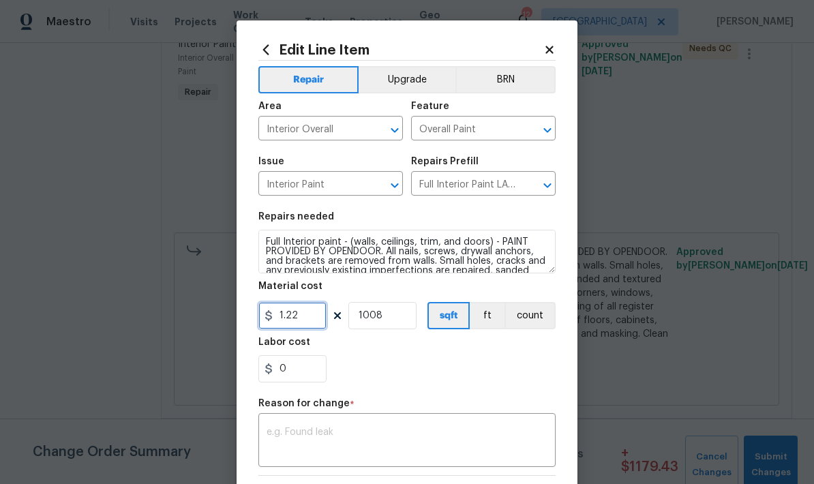
click at [309, 325] on input "1.22" at bounding box center [292, 315] width 68 height 27
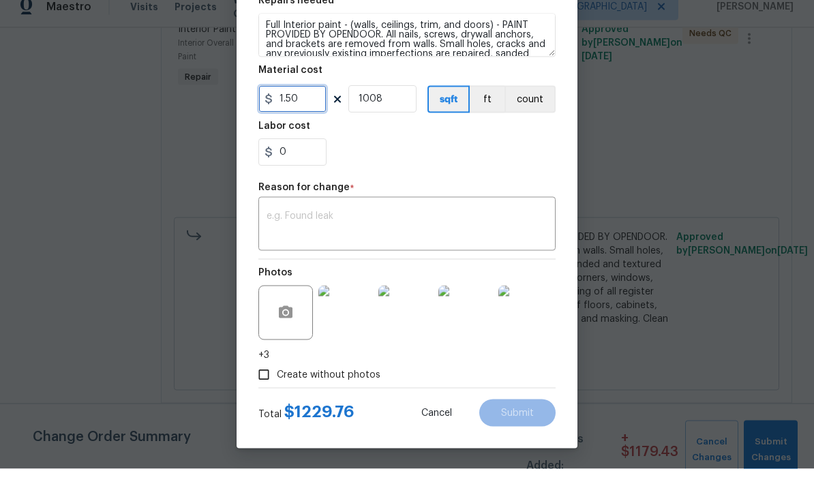
scroll to position [55, 0]
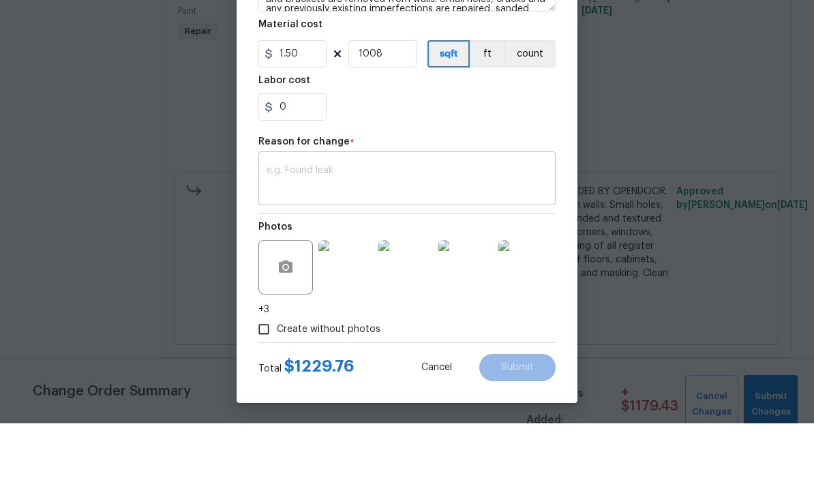
click at [514, 226] on textarea at bounding box center [407, 240] width 281 height 29
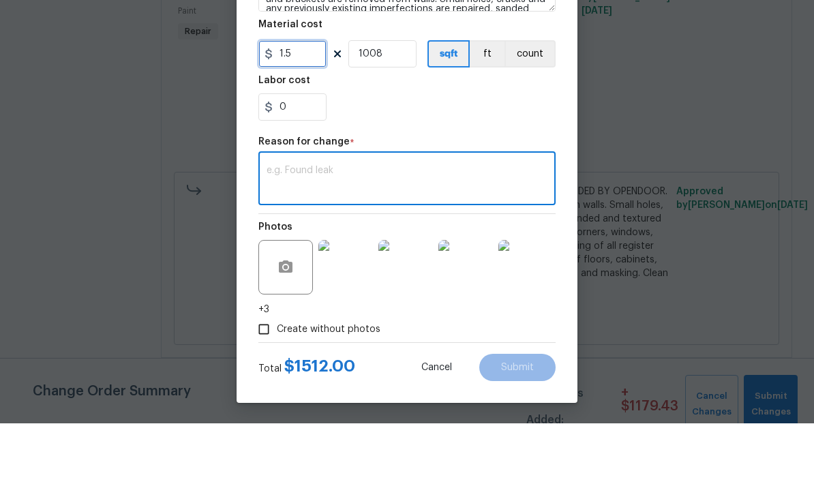
click at [297, 101] on input "1.5" at bounding box center [292, 114] width 68 height 27
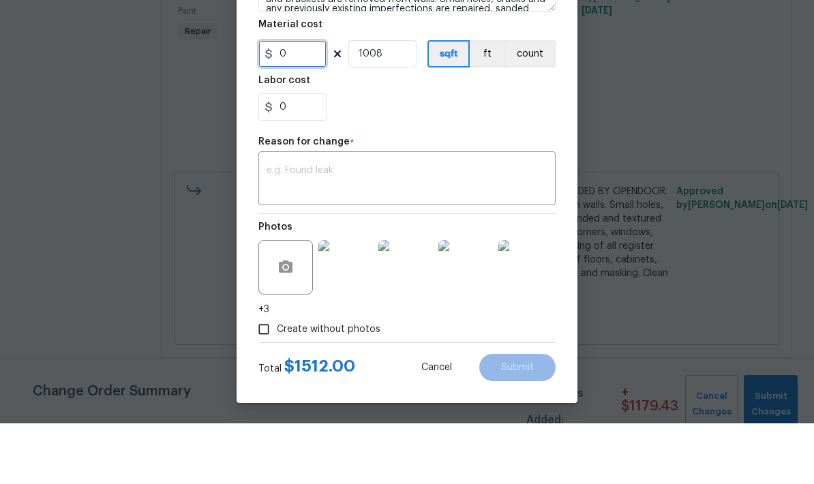
type input "0"
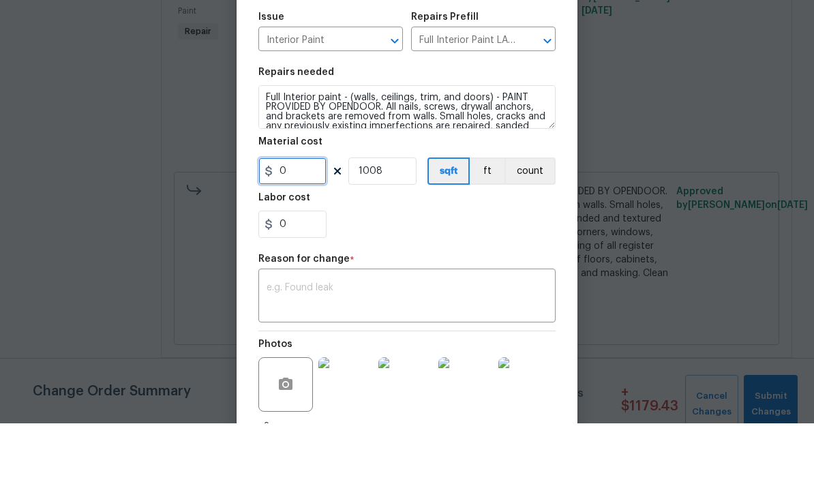
scroll to position [99, 0]
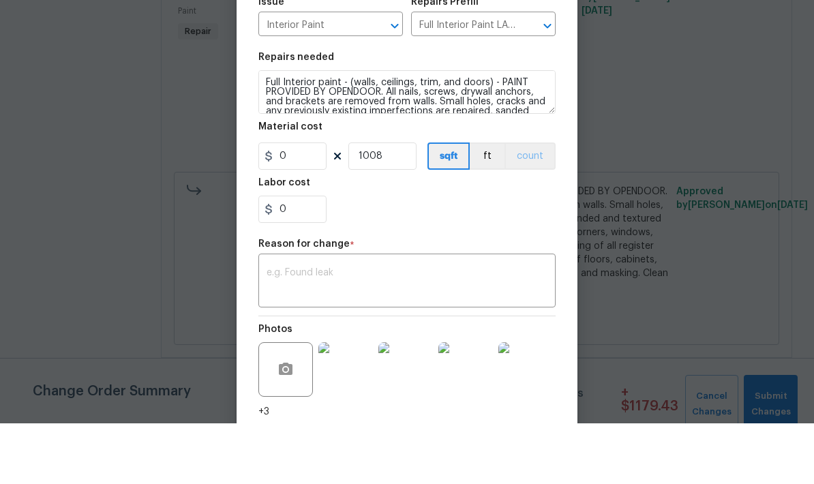
click at [533, 203] on button "count" at bounding box center [529, 216] width 51 height 27
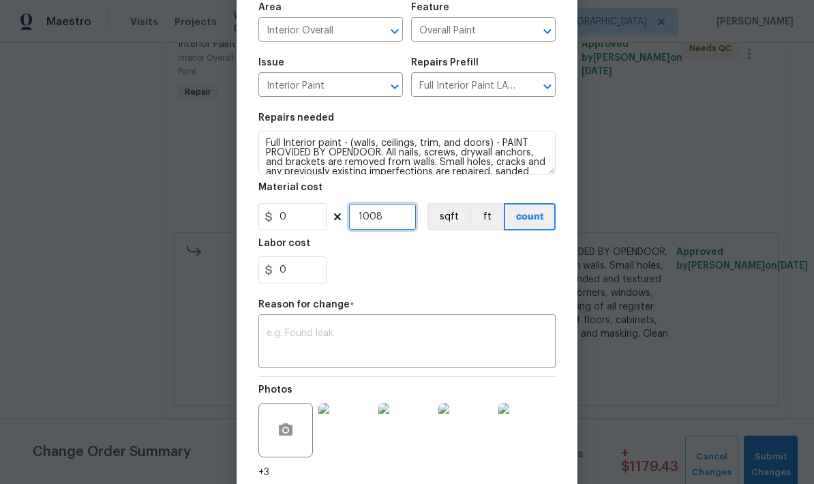
click at [382, 225] on input "1008" at bounding box center [382, 216] width 68 height 27
type input "1"
click at [288, 227] on input "0" at bounding box center [292, 216] width 68 height 27
type input "2250"
click at [311, 337] on textarea at bounding box center [407, 343] width 281 height 29
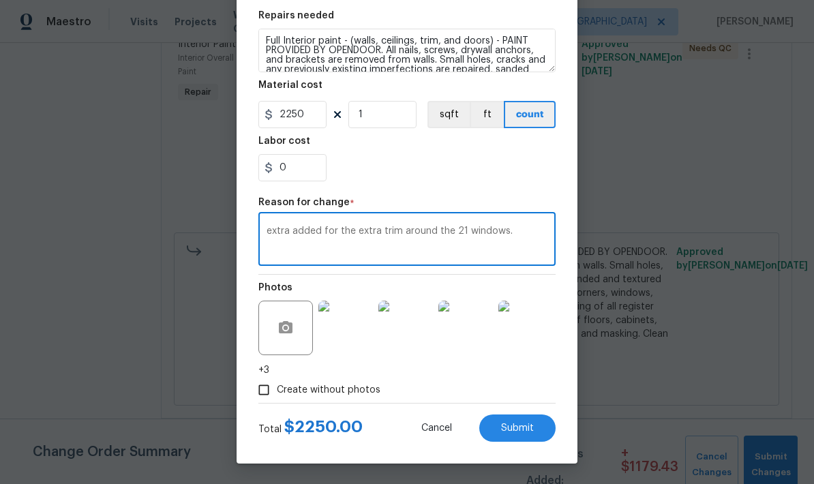
scroll to position [204, 0]
type textarea "extra added for the extra trim around the 21 windows."
click at [442, 389] on div "Create without photos" at bounding box center [406, 390] width 297 height 26
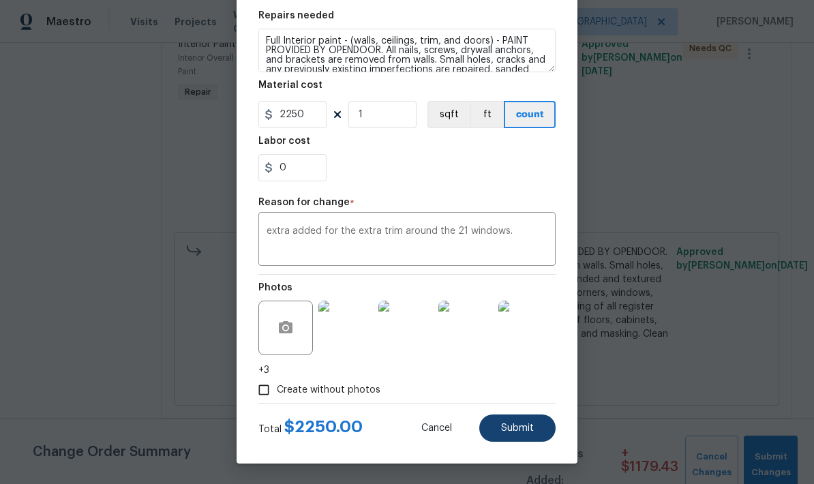
click at [515, 434] on button "Submit" at bounding box center [517, 427] width 76 height 27
type input "1.22"
type input "1008"
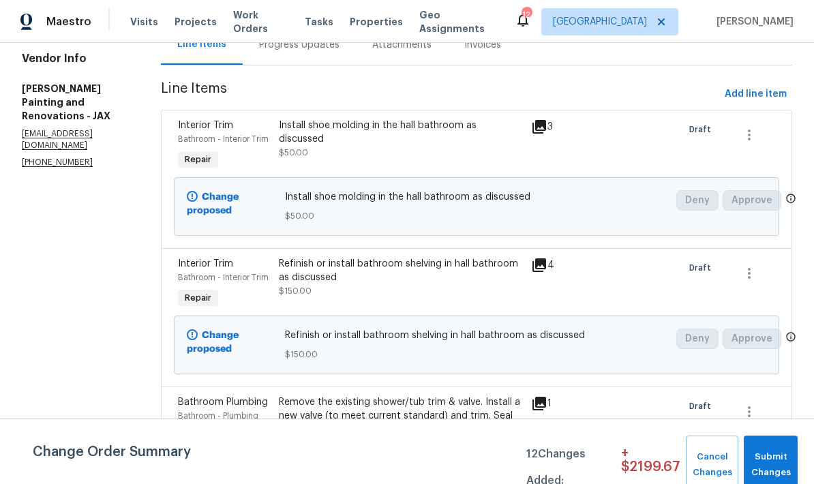
scroll to position [156, 0]
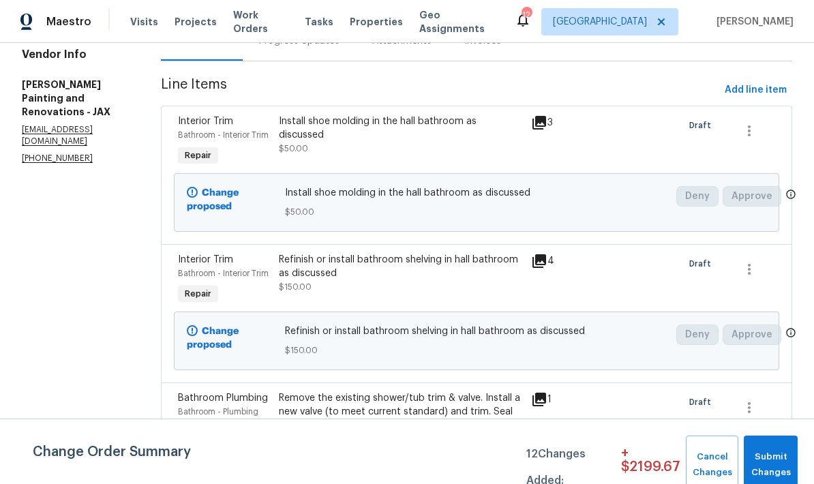
click at [427, 171] on div "Install shoe molding in the hall bathroom as discussed $50.00" at bounding box center [401, 141] width 252 height 63
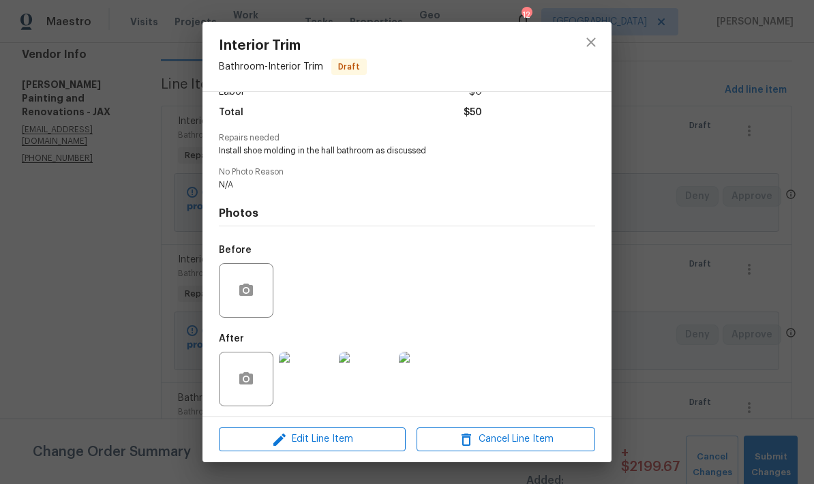
scroll to position [113, 0]
click at [320, 442] on span "Edit Line Item" at bounding box center [312, 439] width 179 height 17
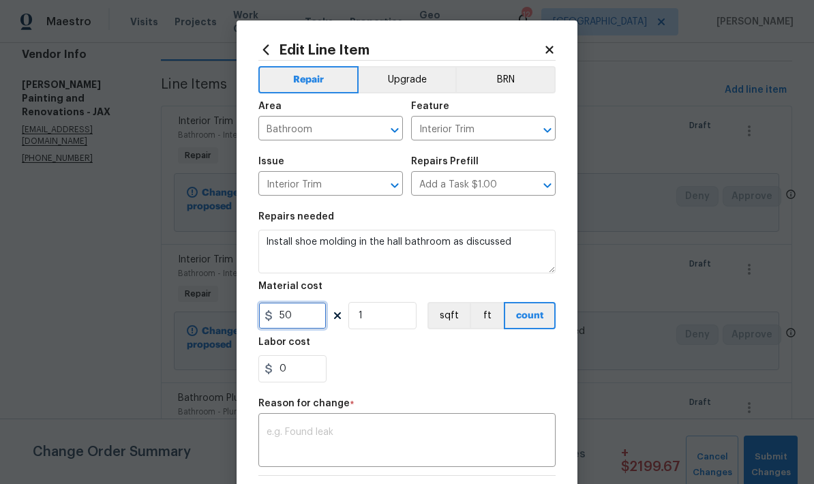
click at [305, 326] on input "50" at bounding box center [292, 315] width 68 height 27
type input "200"
click at [416, 367] on div "0" at bounding box center [406, 368] width 297 height 27
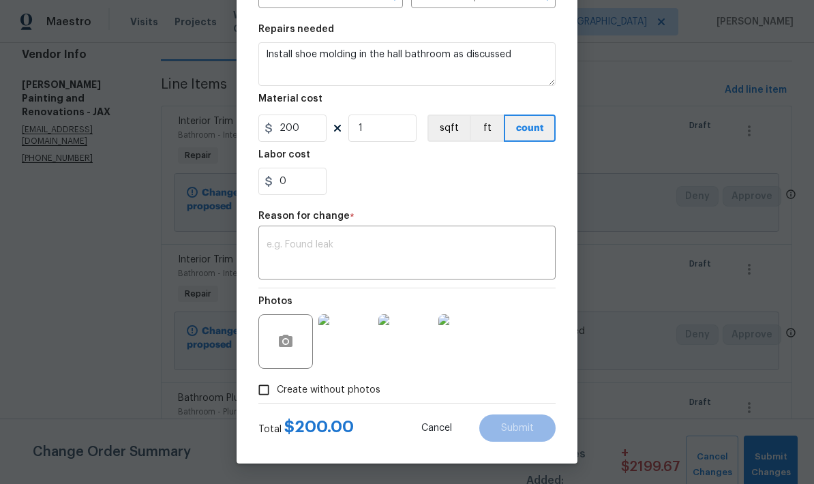
scroll to position [190, 0]
click at [332, 252] on textarea at bounding box center [407, 254] width 281 height 29
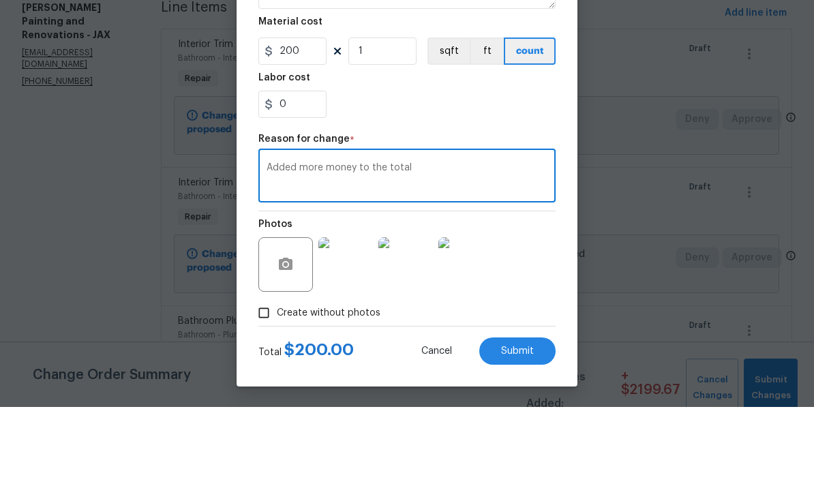
scroll to position [55, 0]
type textarea "Added more money to the total"
click at [528, 423] on span "Submit" at bounding box center [517, 428] width 33 height 10
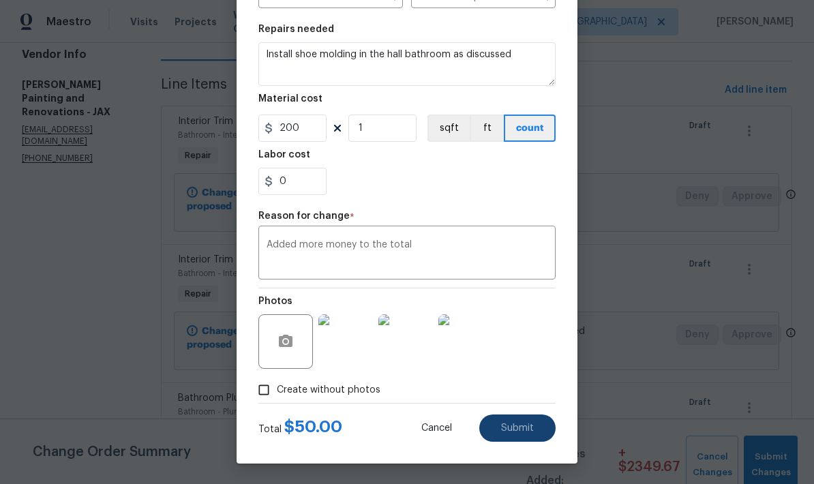
type input "50"
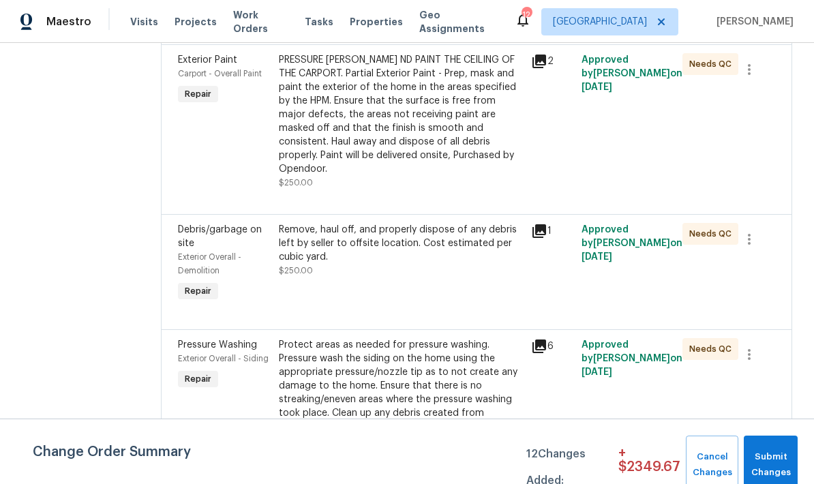
scroll to position [1917, 0]
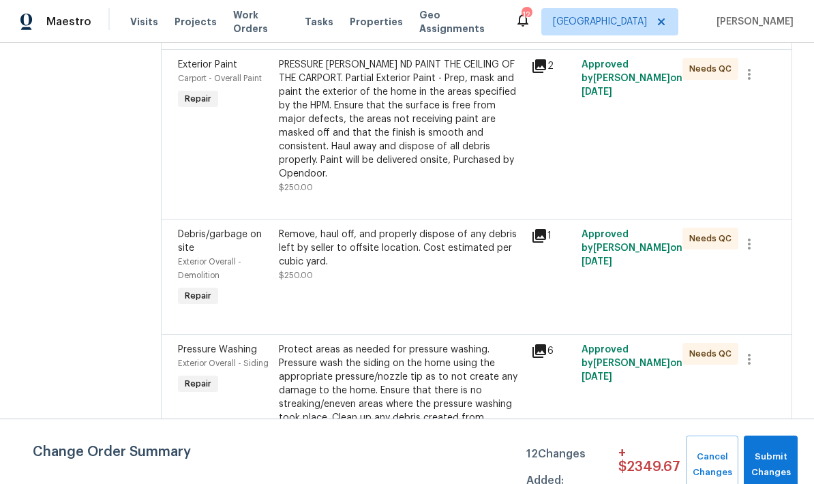
click at [431, 172] on div "PRESSURE WASHA ND PAINT THE CEILING OF THE CARPORT. Partial Exterior Paint - Pr…" at bounding box center [401, 119] width 244 height 123
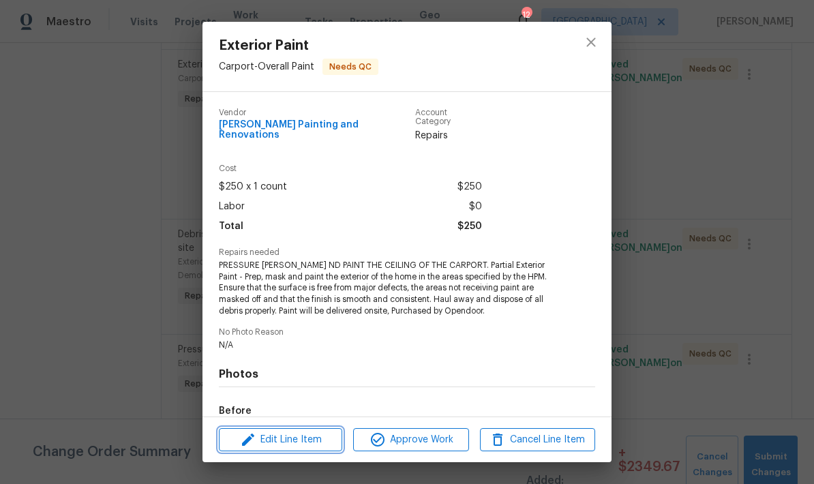
click at [312, 446] on span "Edit Line Item" at bounding box center [280, 439] width 115 height 17
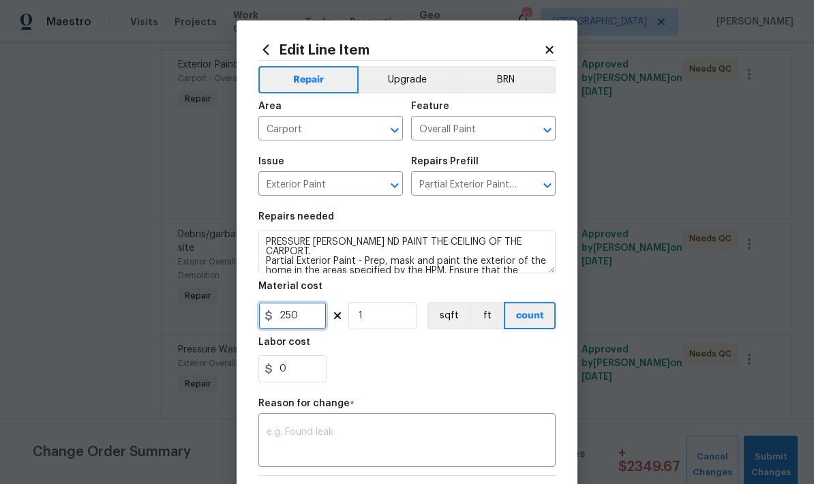
click at [308, 327] on input "250" at bounding box center [292, 315] width 68 height 27
type input "400"
click at [401, 369] on div "0" at bounding box center [406, 368] width 297 height 27
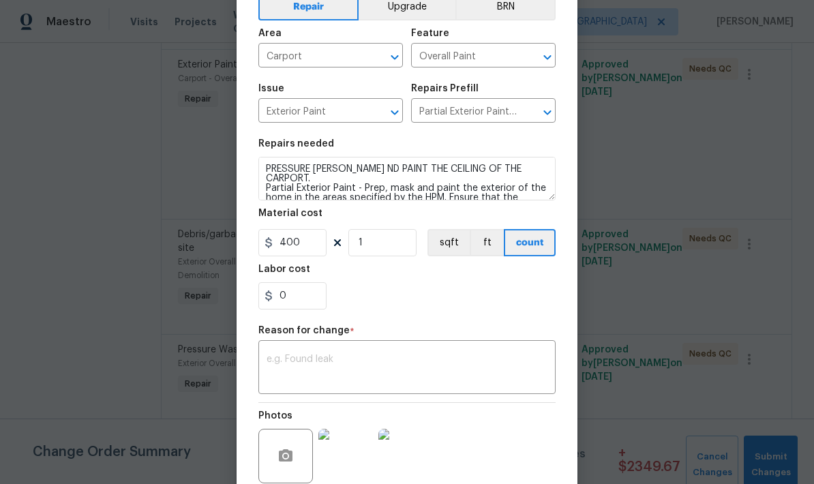
scroll to position [101, 0]
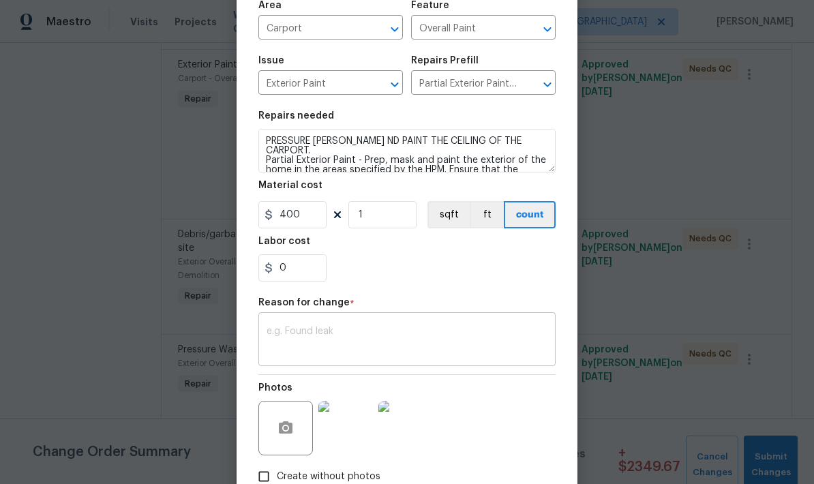
click at [378, 337] on textarea at bounding box center [407, 340] width 281 height 29
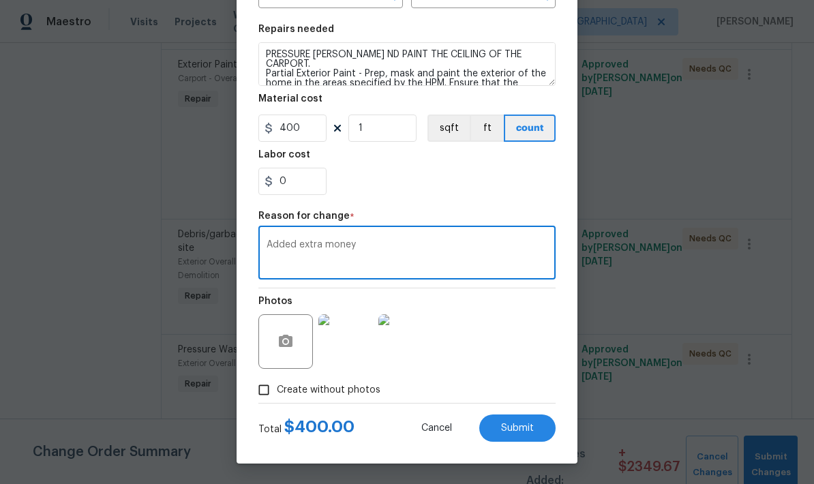
scroll to position [190, 0]
type textarea "Added extra money"
click at [478, 380] on div "Create without photos" at bounding box center [406, 390] width 297 height 26
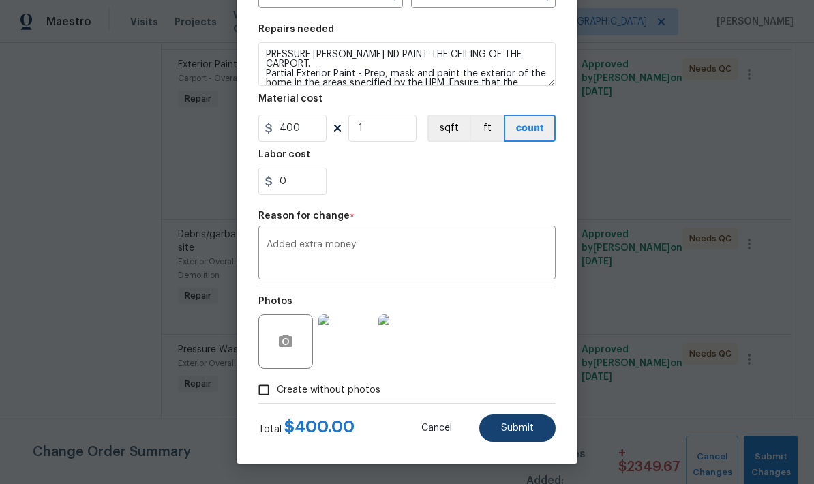
click at [525, 435] on button "Submit" at bounding box center [517, 427] width 76 height 27
type input "250"
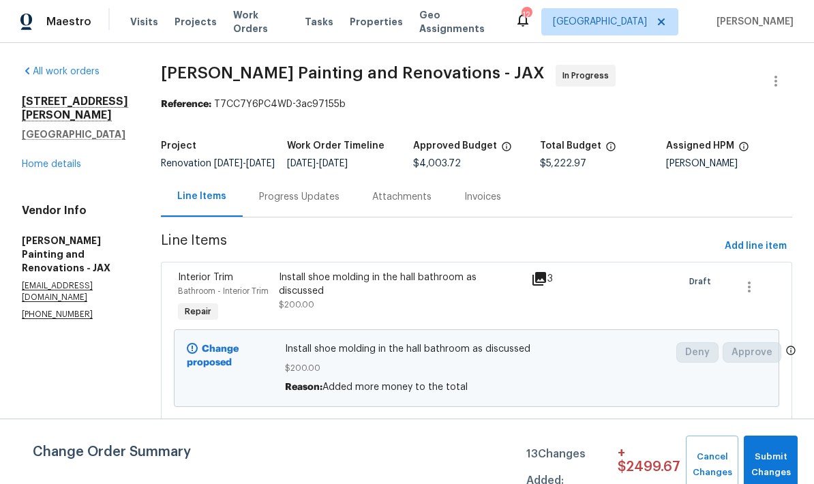
scroll to position [0, 0]
click at [59, 159] on link "Home details" at bounding box center [51, 164] width 59 height 10
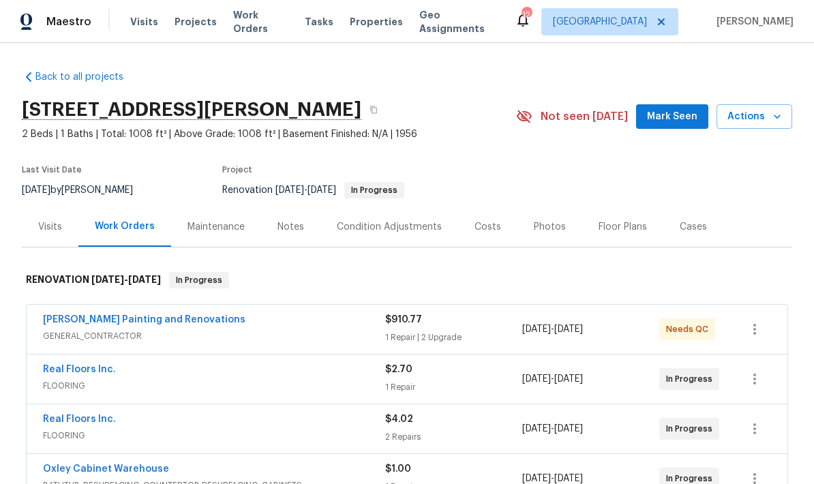
click at [481, 226] on div "Costs" at bounding box center [487, 227] width 27 height 14
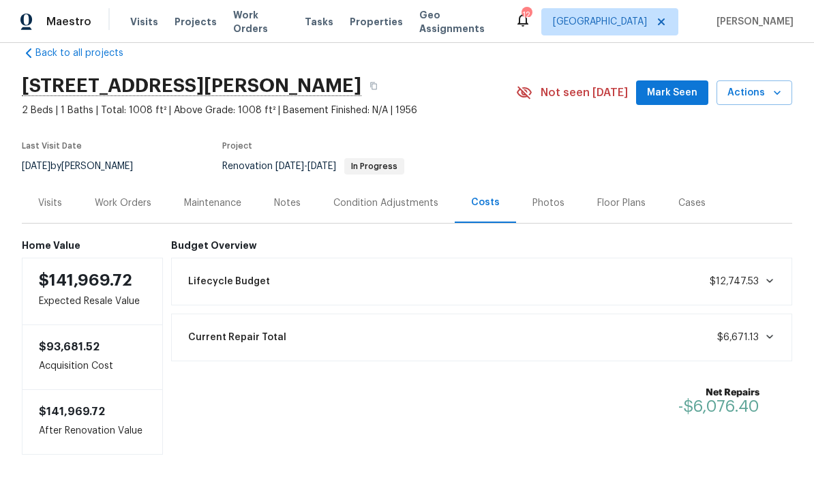
scroll to position [23, 0]
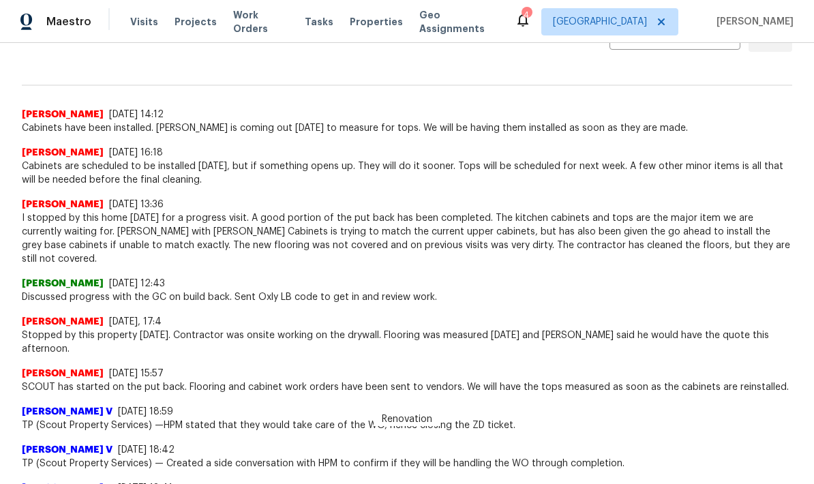
scroll to position [362, 0]
